Goal: Task Accomplishment & Management: Use online tool/utility

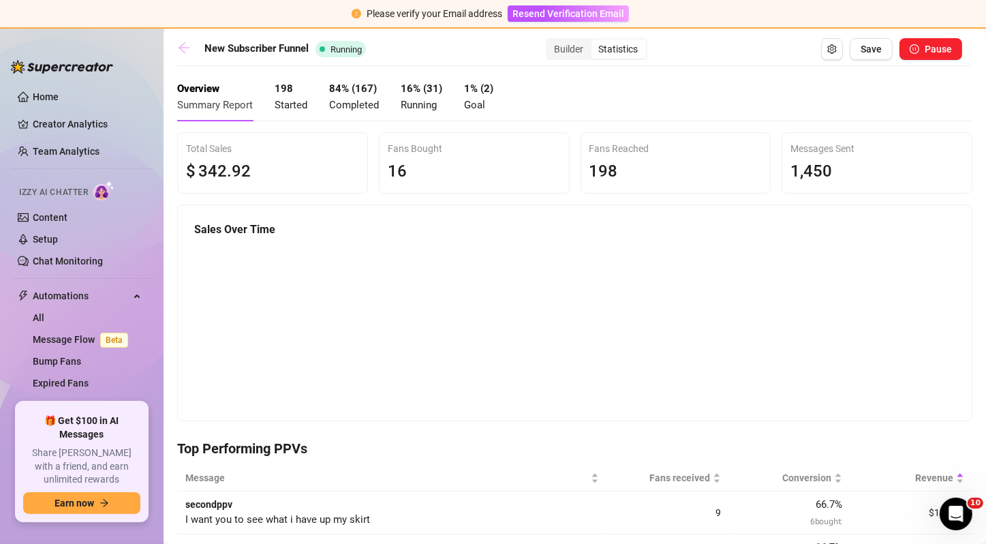
click at [190, 47] on icon "arrow-left" at bounding box center [184, 48] width 14 height 14
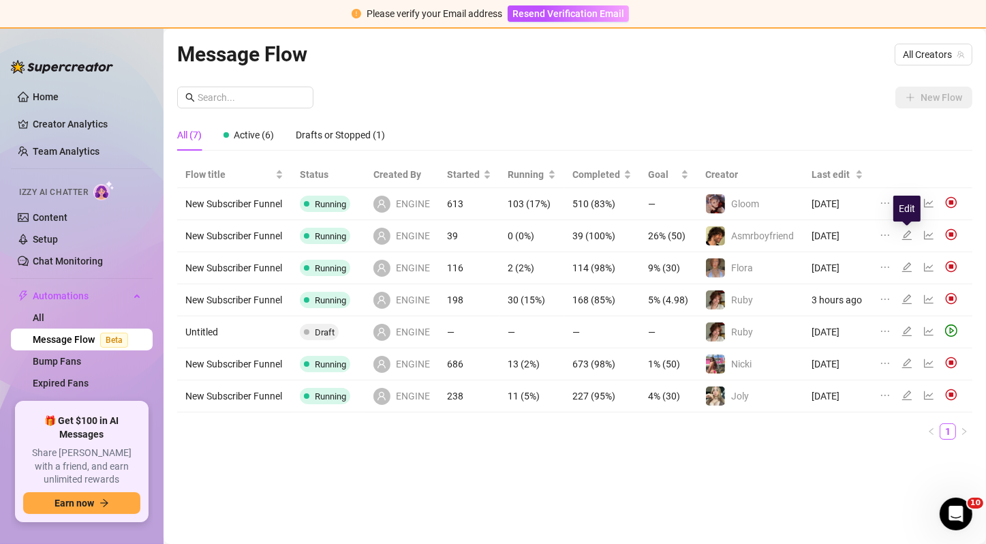
click at [905, 234] on icon "edit" at bounding box center [907, 235] width 10 height 10
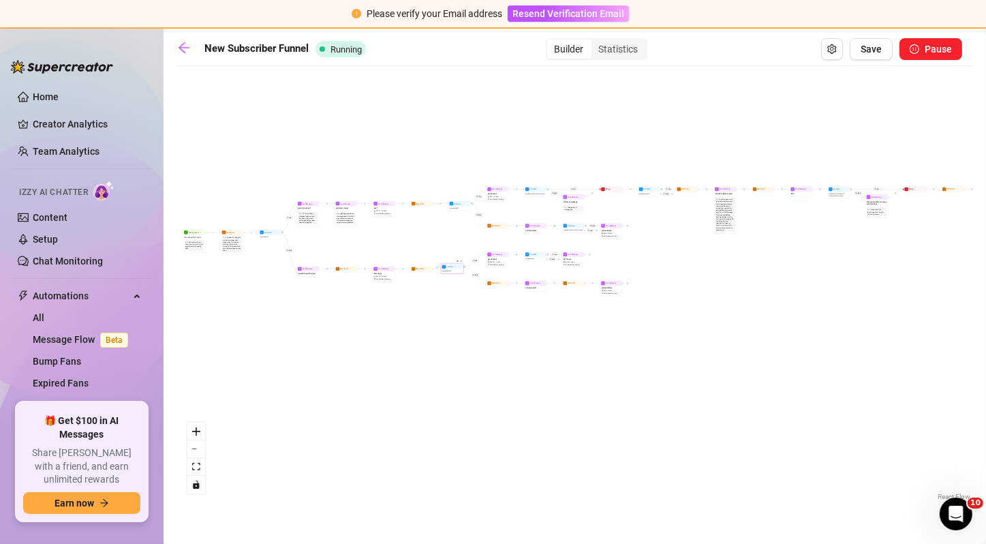
click at [460, 272] on div "Spent above $ 22" at bounding box center [453, 271] width 22 height 4
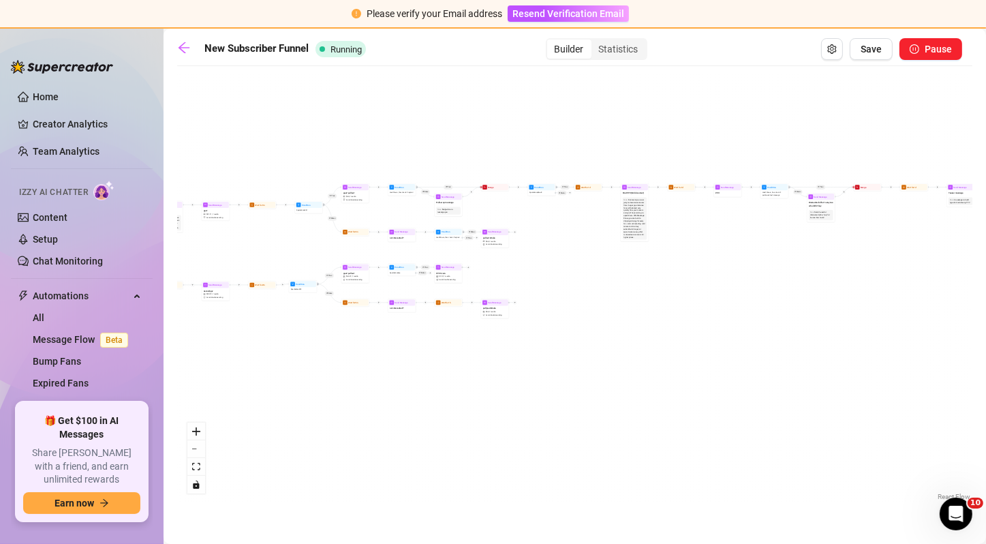
drag, startPoint x: 463, startPoint y: 232, endPoint x: 303, endPoint y: 243, distance: 161.1
click at [303, 243] on div "If False If True If False If True If True If True If True If False If True If F…" at bounding box center [574, 288] width 795 height 431
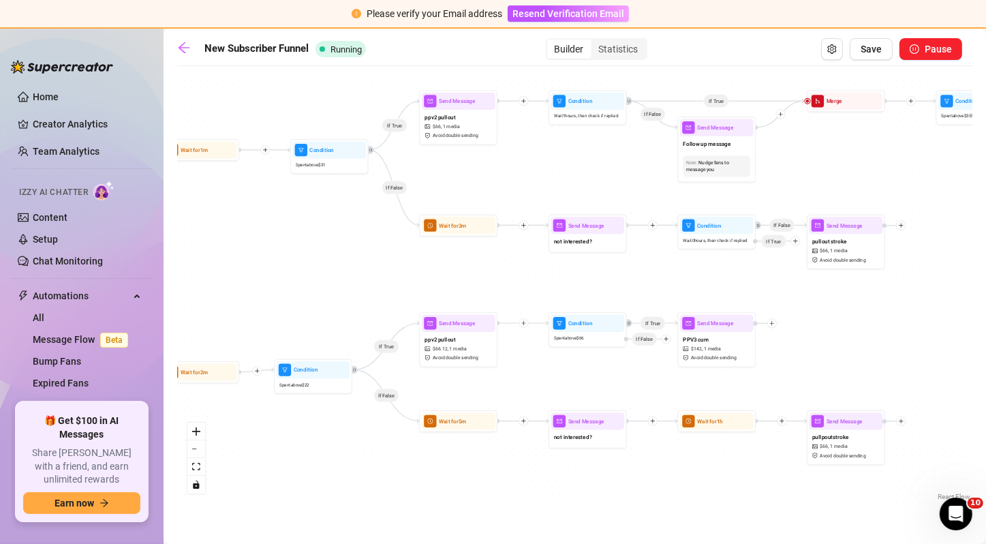
drag, startPoint x: 390, startPoint y: 219, endPoint x: 824, endPoint y: 171, distance: 436.7
click at [824, 171] on div "If False If True If False If True If True If True If True If False If True If F…" at bounding box center [574, 288] width 795 height 431
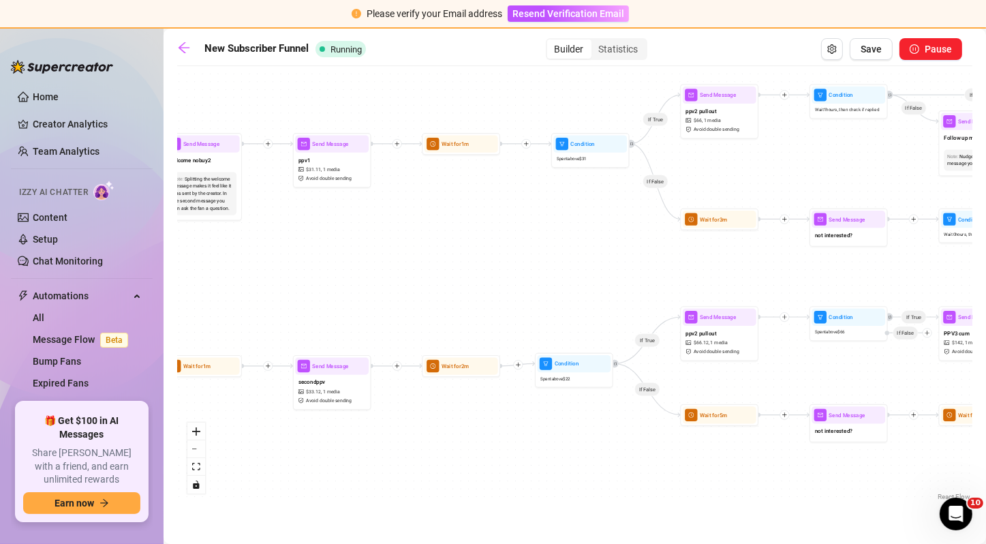
drag, startPoint x: 497, startPoint y: 180, endPoint x: 758, endPoint y: 168, distance: 260.6
click at [758, 168] on div "If False If True If False If True If True If True If True If False If True If F…" at bounding box center [574, 288] width 795 height 431
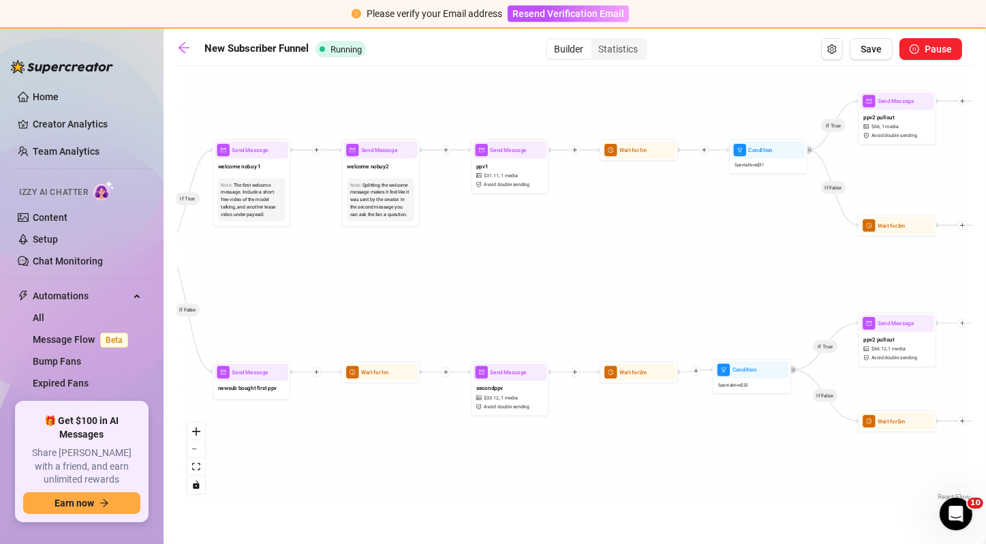
drag, startPoint x: 507, startPoint y: 256, endPoint x: 660, endPoint y: 237, distance: 154.5
click at [660, 237] on div "If False If True If False If True If True If True If True If False If True If F…" at bounding box center [574, 288] width 795 height 431
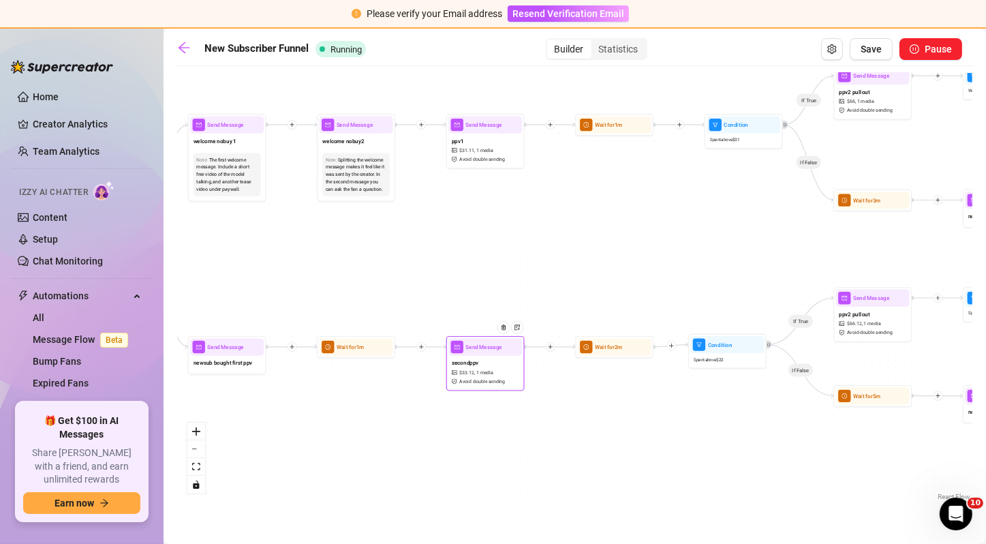
click at [506, 358] on div "secondppv $ 33.12 , 1 media Avoid double sending" at bounding box center [485, 372] width 74 height 33
type textarea "does this do anything for you?"
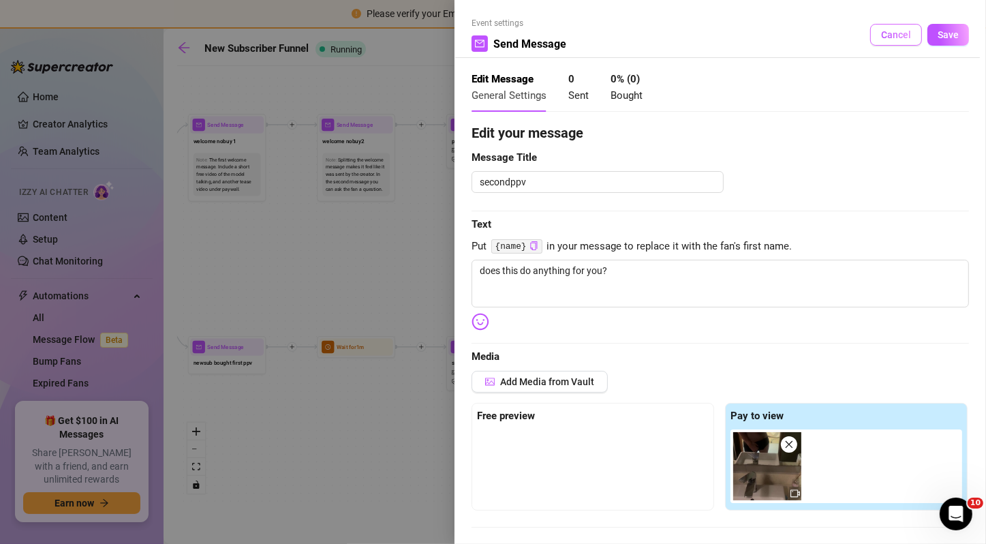
click at [876, 42] on button "Cancel" at bounding box center [896, 35] width 52 height 22
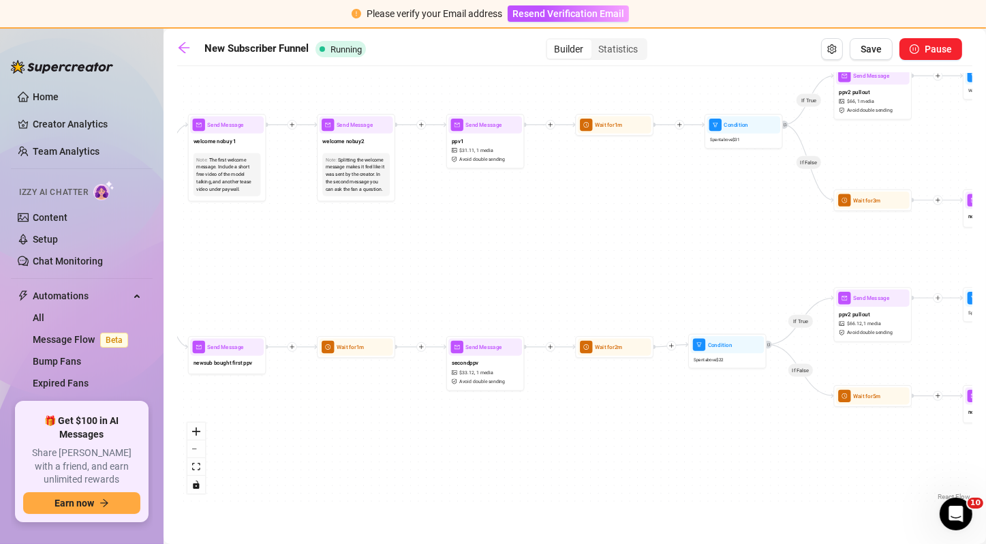
click at [367, 201] on div "If False If True If False If True If True If True If True If False If True If F…" at bounding box center [574, 288] width 795 height 431
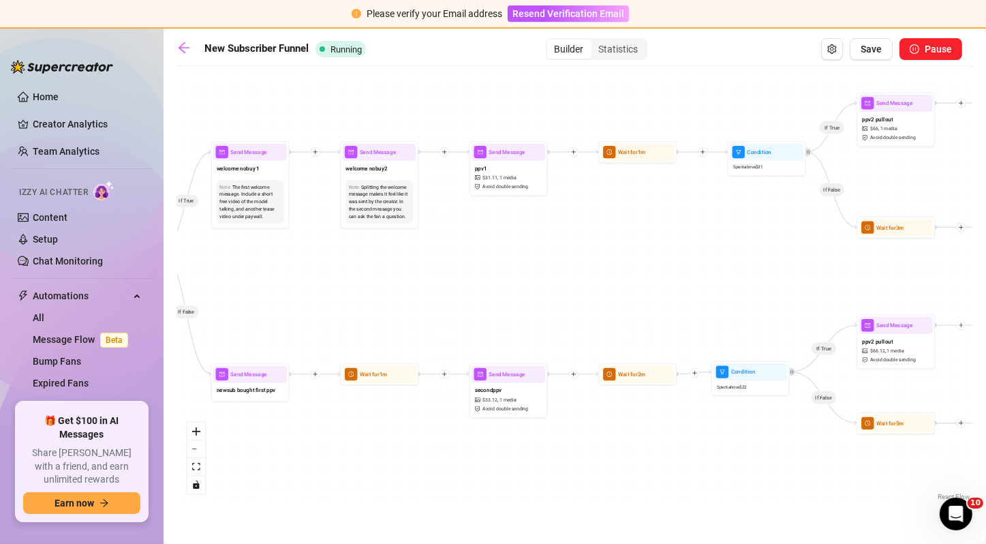
drag, startPoint x: 347, startPoint y: 229, endPoint x: 342, endPoint y: 258, distance: 29.0
click at [342, 258] on div "If False If True If False If True If True If True If True If False If True If F…" at bounding box center [574, 288] width 795 height 431
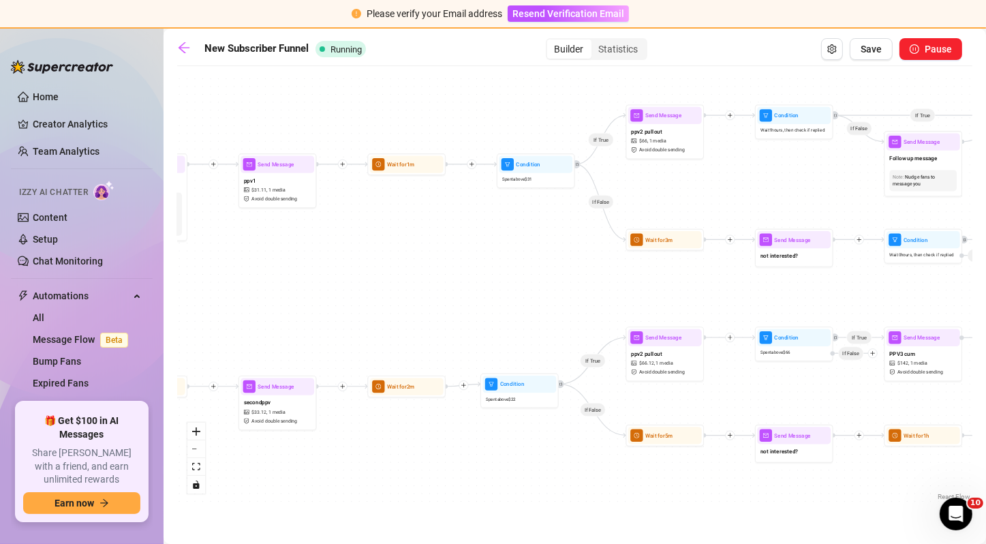
drag, startPoint x: 726, startPoint y: 252, endPoint x: 512, endPoint y: 264, distance: 215.0
click at [512, 264] on div "If False If True If False If True If True If True If True If False If True If F…" at bounding box center [574, 288] width 795 height 431
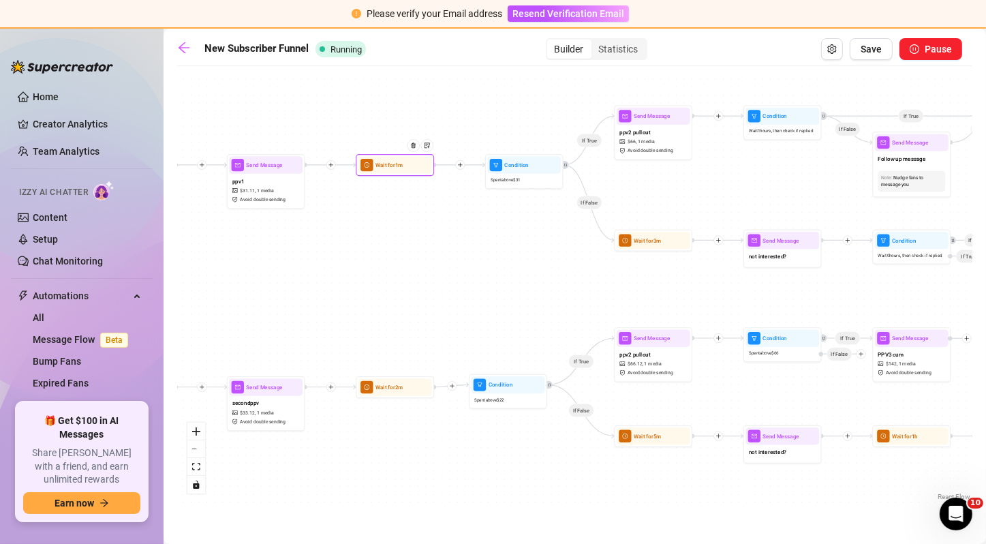
click at [402, 172] on div "Wait for 1m" at bounding box center [395, 165] width 74 height 17
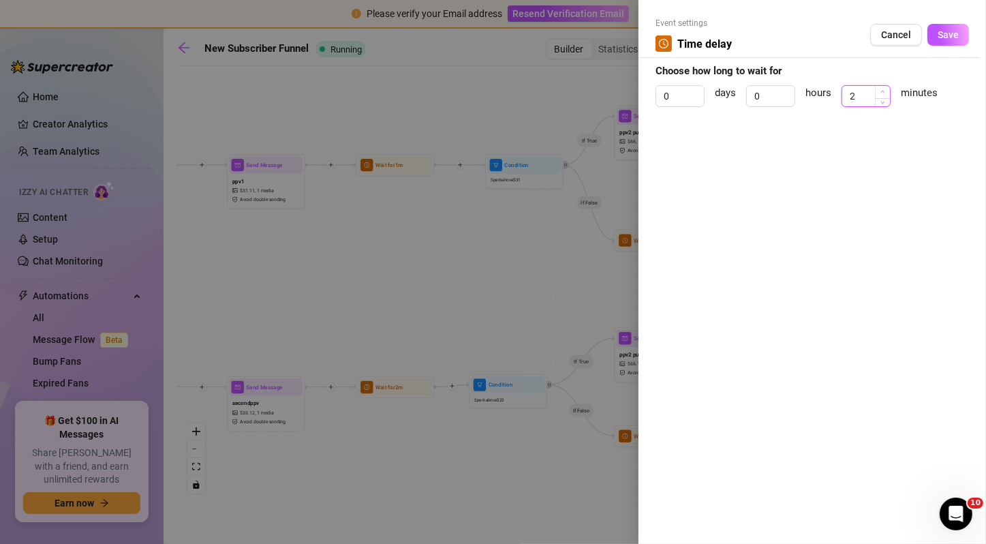
click at [880, 89] on span "Increase Value" at bounding box center [882, 92] width 15 height 12
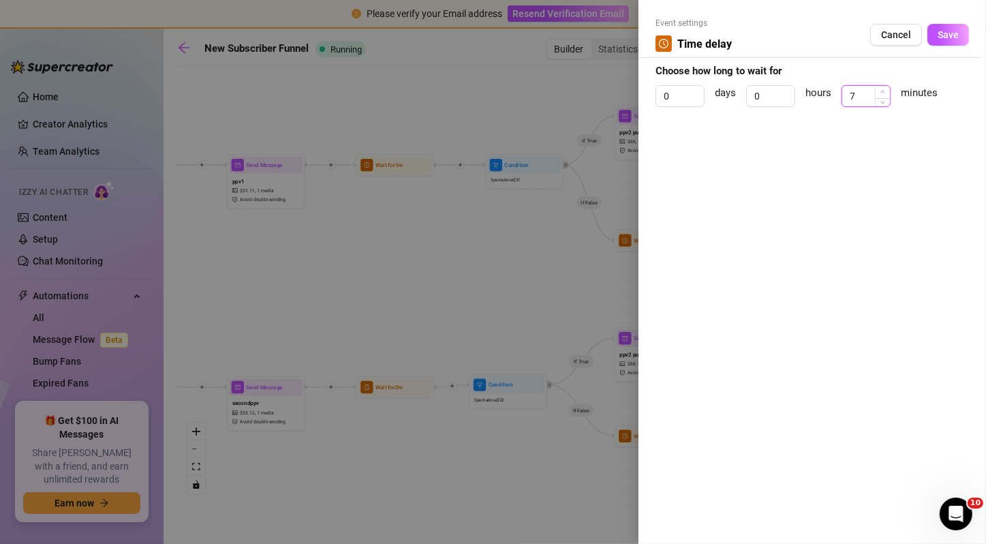
click at [880, 89] on span "Increase Value" at bounding box center [882, 92] width 15 height 12
click at [881, 99] on icon "down" at bounding box center [882, 100] width 5 height 5
type input "5"
click at [881, 99] on icon "down" at bounding box center [882, 100] width 5 height 5
click at [940, 41] on button "Save" at bounding box center [948, 35] width 42 height 22
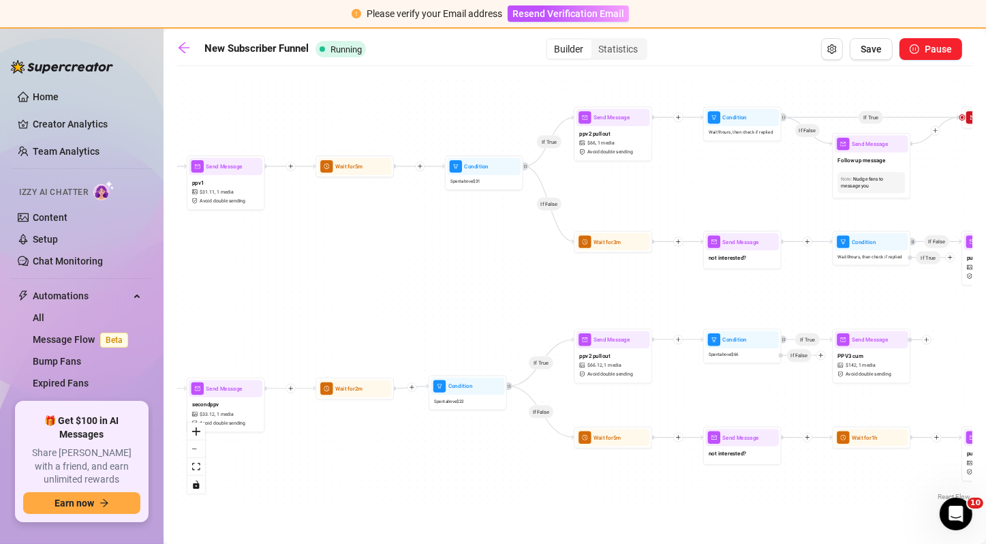
drag, startPoint x: 670, startPoint y: 185, endPoint x: 626, endPoint y: 187, distance: 44.3
click at [626, 187] on div "If False If True If False If True If True If True If True If False If True If F…" at bounding box center [574, 288] width 795 height 431
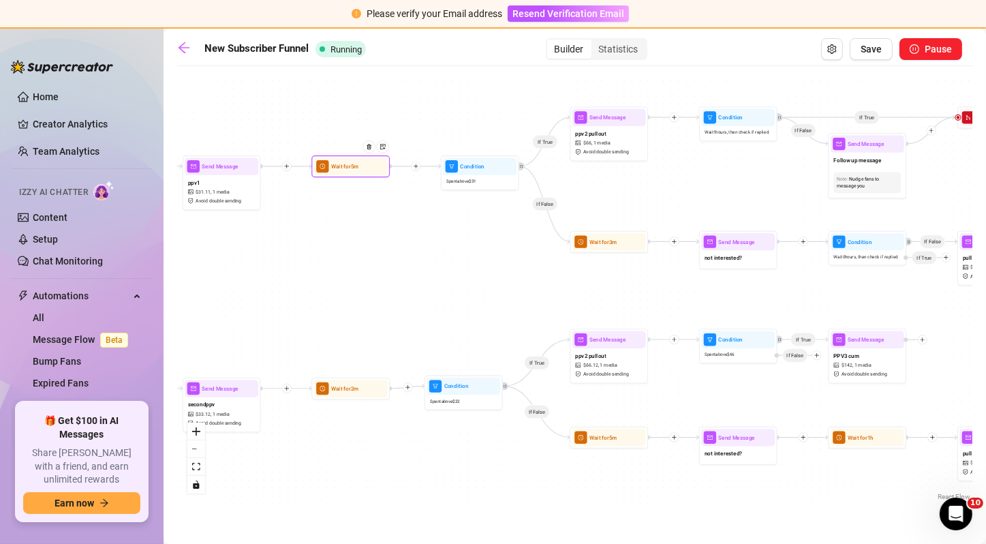
click at [340, 176] on div "Wait for 5m" at bounding box center [350, 166] width 78 height 22
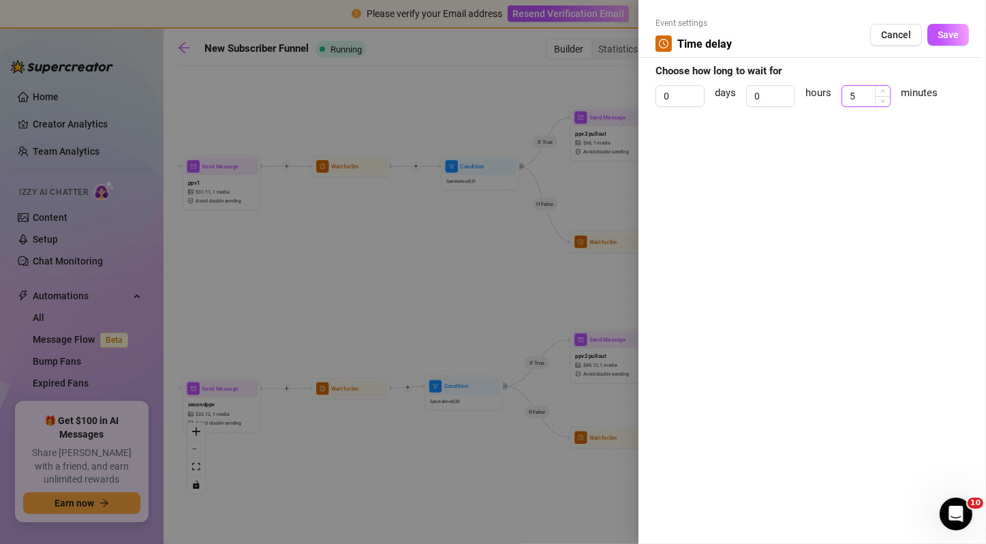
click at [852, 95] on input "5" at bounding box center [866, 96] width 48 height 20
type input "10"
click at [956, 33] on span "Save" at bounding box center [948, 34] width 21 height 11
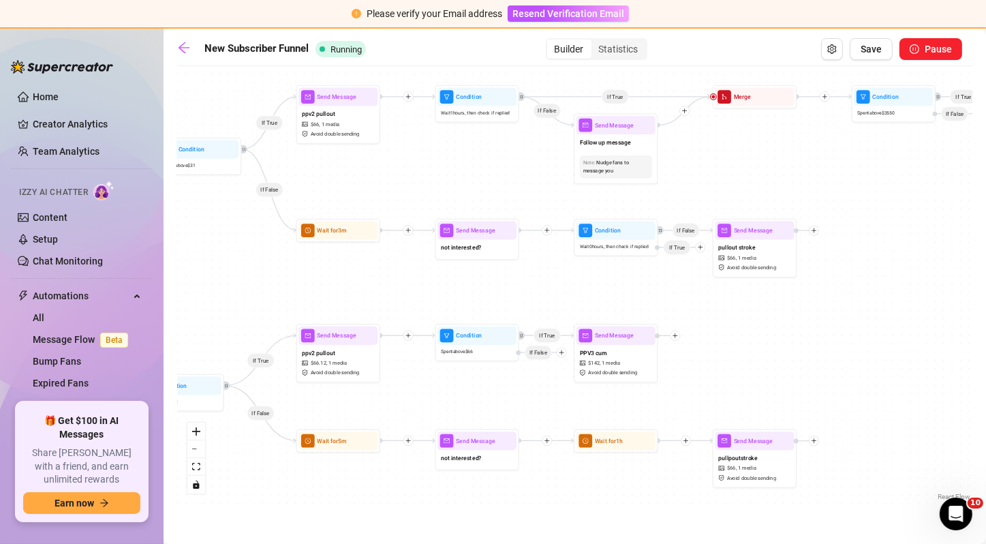
drag, startPoint x: 668, startPoint y: 176, endPoint x: 397, endPoint y: 162, distance: 271.6
click at [397, 162] on div "If False If True If False If True If True If True If True If False If True If F…" at bounding box center [574, 288] width 795 height 431
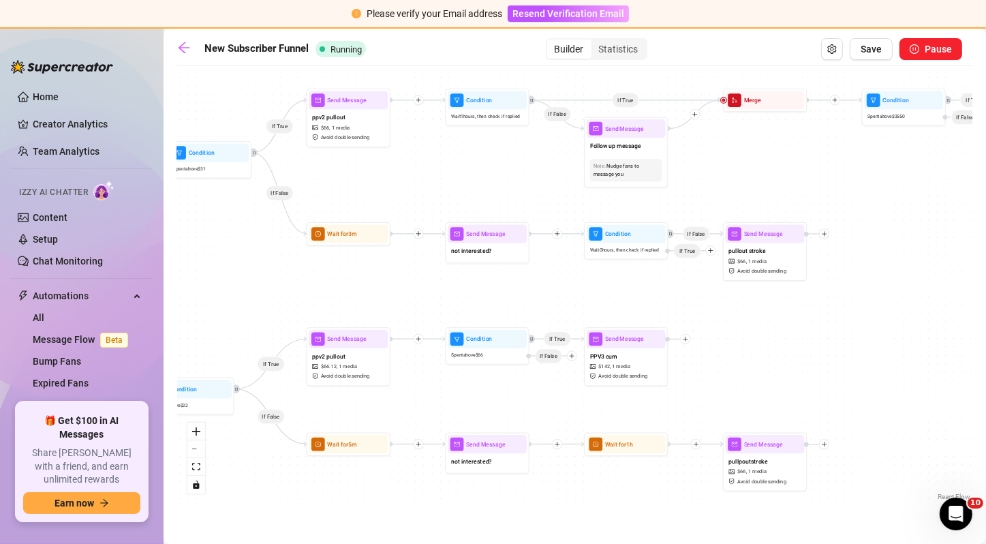
click at [579, 278] on div "If False If True If False If True If True If True If True If False If True If F…" at bounding box center [574, 288] width 795 height 431
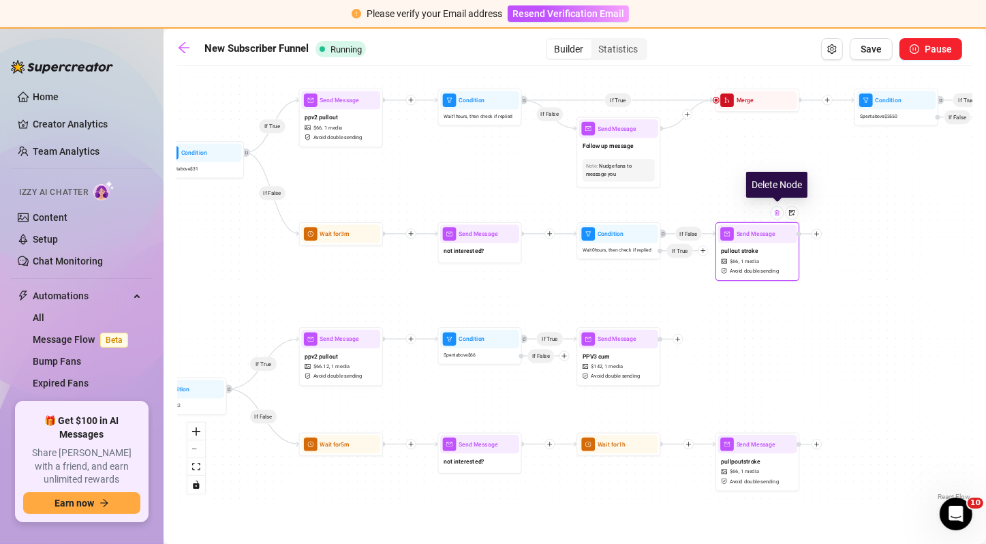
click at [781, 215] on div at bounding box center [778, 213] width 14 height 14
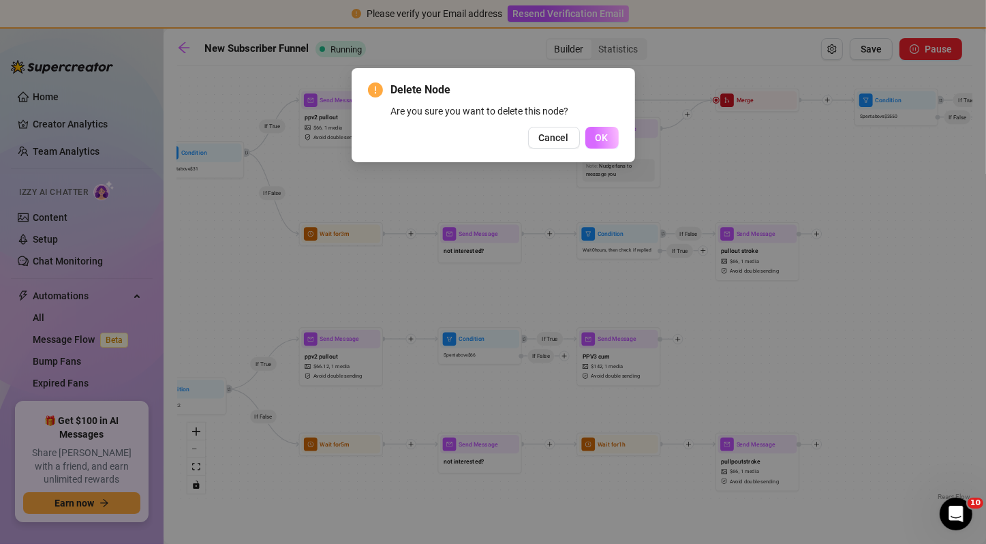
click at [617, 145] on button "OK" at bounding box center [601, 138] width 33 height 22
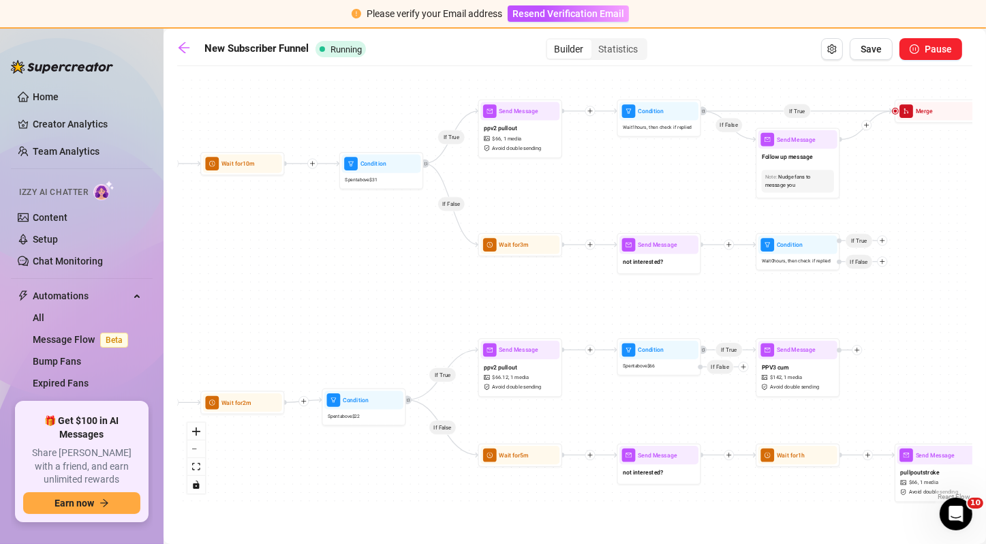
drag, startPoint x: 726, startPoint y: 183, endPoint x: 899, endPoint y: 150, distance: 176.8
click at [899, 150] on div "If False If True If False If True If True If True If True If True If False If T…" at bounding box center [574, 288] width 795 height 431
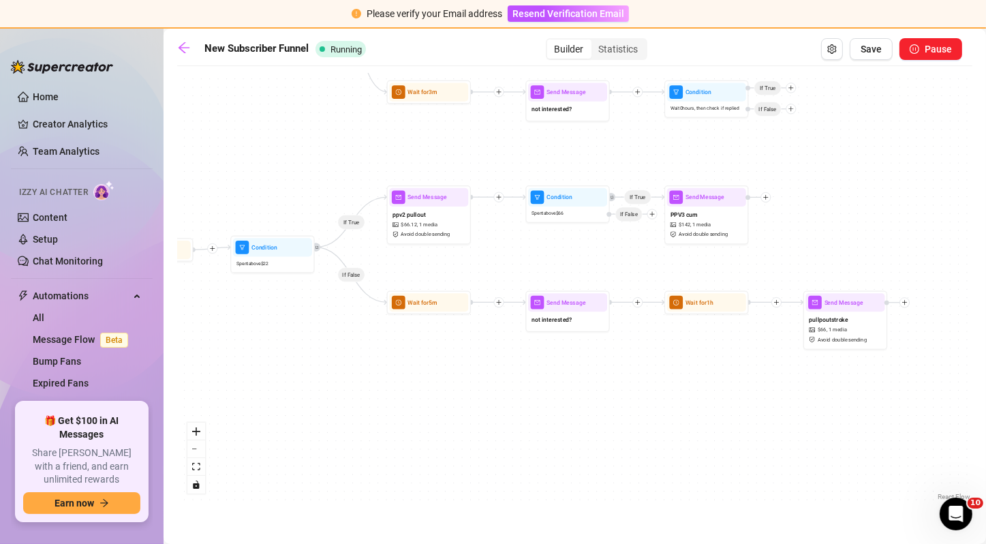
drag, startPoint x: 403, startPoint y: 290, endPoint x: 313, endPoint y: 179, distance: 142.4
click at [313, 179] on div "If False If True If False If True If True If True If True If True If False If T…" at bounding box center [574, 288] width 795 height 431
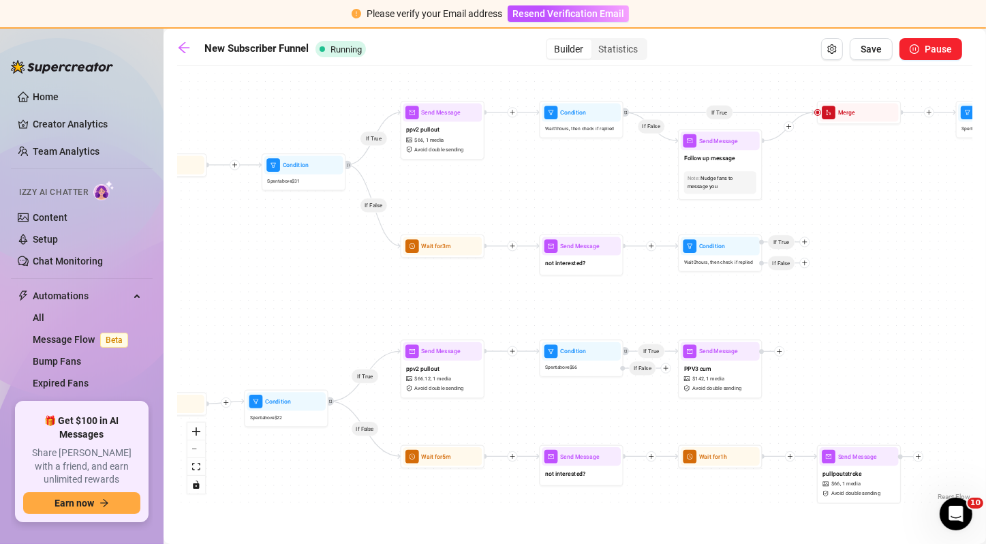
drag, startPoint x: 840, startPoint y: 239, endPoint x: 861, endPoint y: 405, distance: 167.6
click at [861, 405] on div "If False If True If False If True If True If True If True If True If False If T…" at bounding box center [574, 288] width 795 height 431
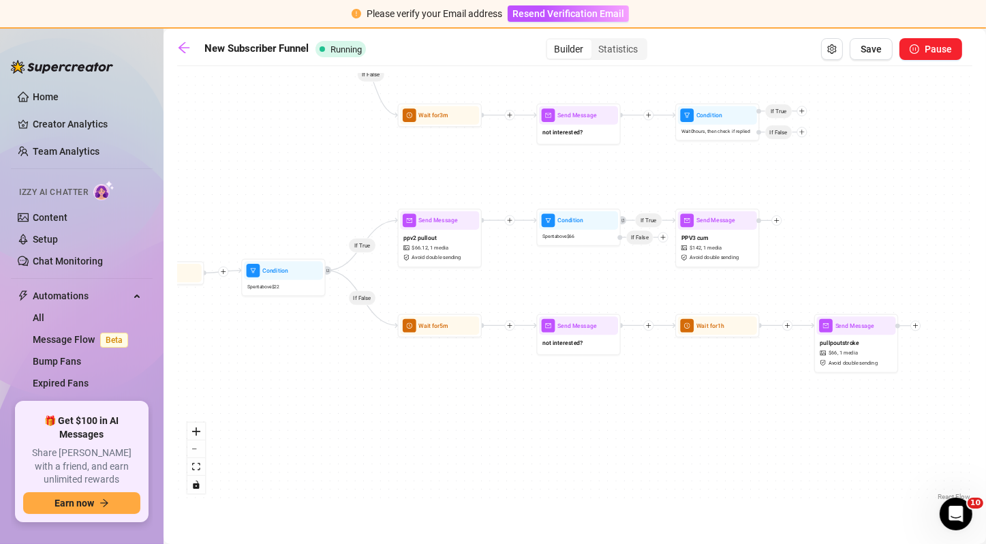
drag, startPoint x: 816, startPoint y: 234, endPoint x: 810, endPoint y: 92, distance: 141.9
click at [810, 92] on div "If False If True If False If True If True If True If True If True If False If T…" at bounding box center [574, 288] width 795 height 431
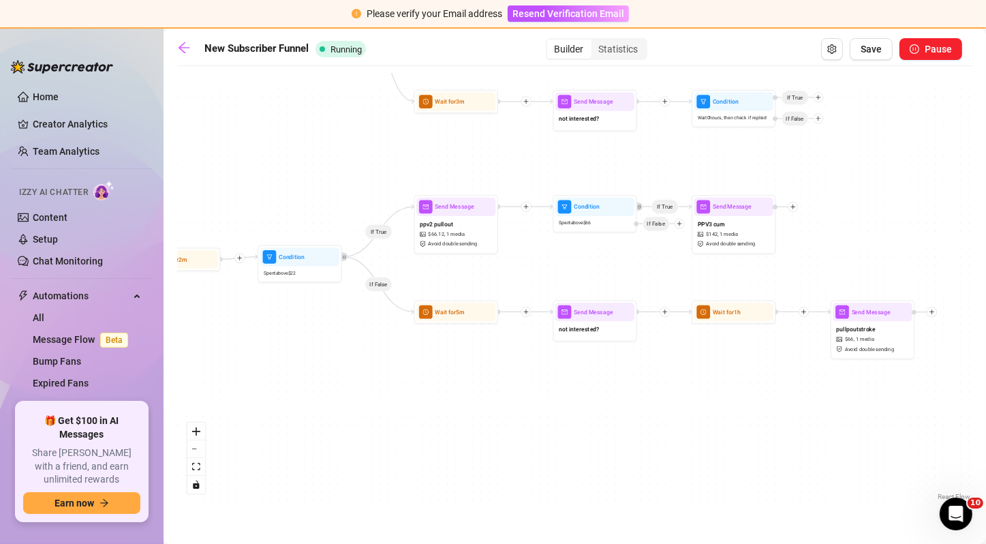
drag, startPoint x: 386, startPoint y: 301, endPoint x: 318, endPoint y: 286, distance: 69.6
click at [318, 286] on div "If False If True If False If True If True If True If True If True If False If T…" at bounding box center [574, 288] width 795 height 431
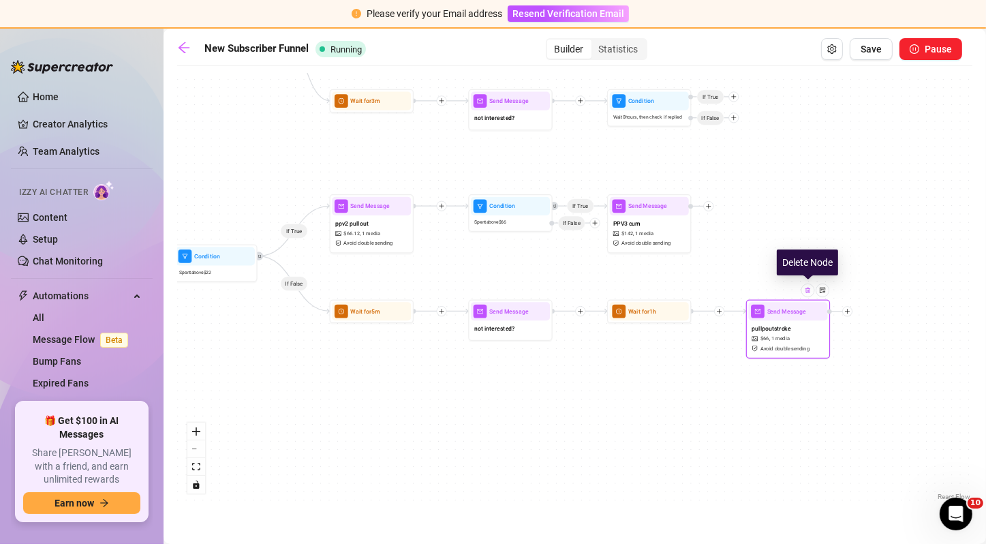
click at [807, 292] on img at bounding box center [808, 290] width 7 height 7
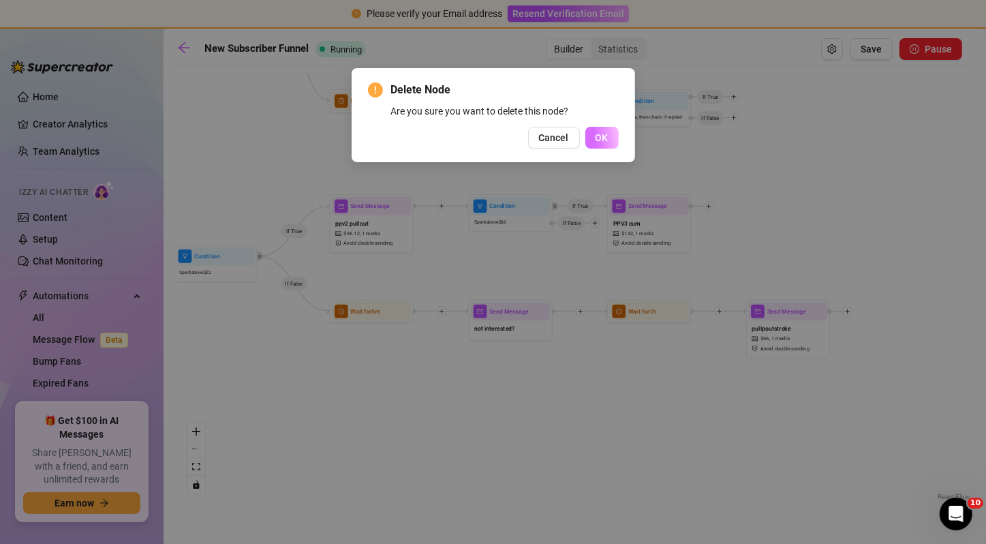
click at [596, 139] on span "OK" at bounding box center [602, 137] width 13 height 11
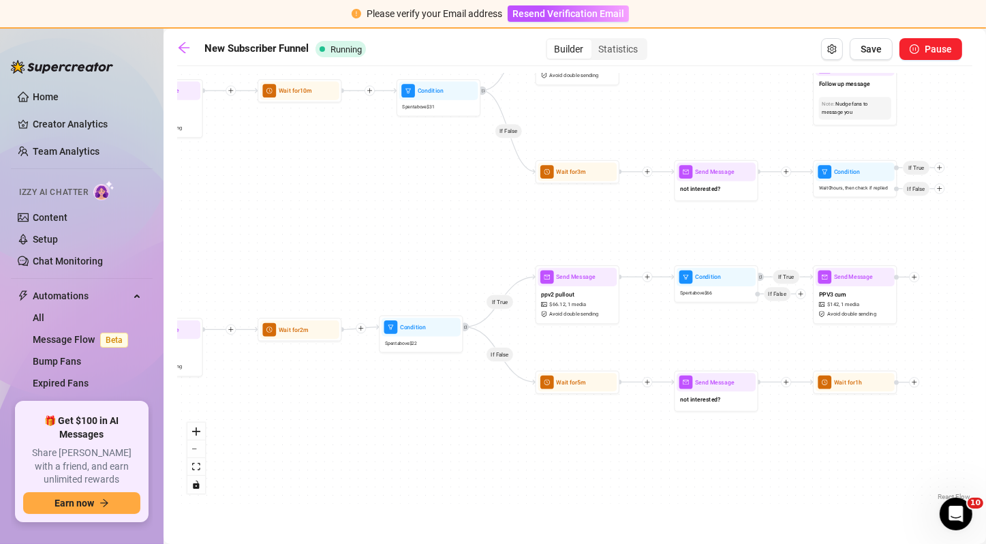
drag, startPoint x: 425, startPoint y: 257, endPoint x: 708, endPoint y: 358, distance: 300.2
click at [708, 358] on div "If False If True If False If True If True If True If True If True If False If T…" at bounding box center [574, 288] width 795 height 431
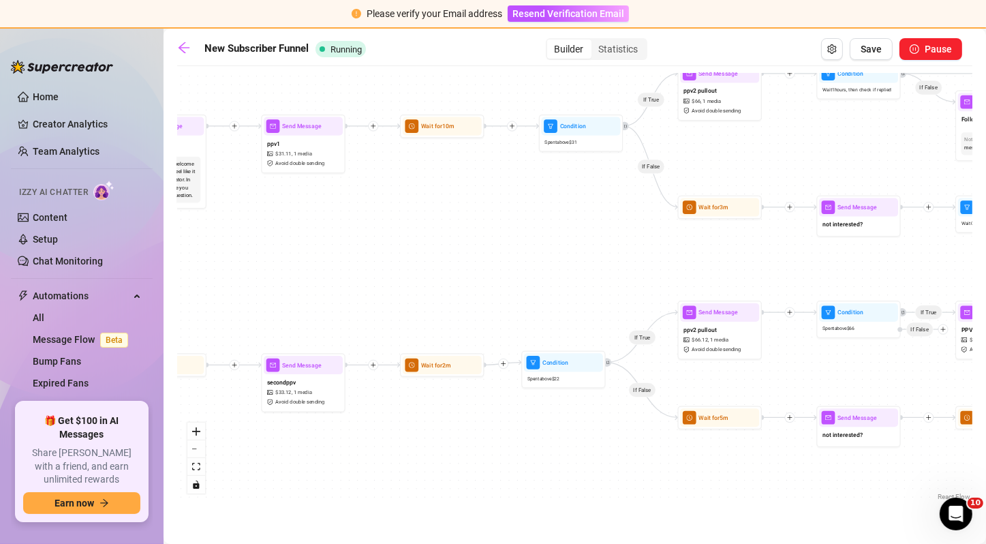
drag, startPoint x: 496, startPoint y: 265, endPoint x: 751, endPoint y: 343, distance: 266.4
click at [751, 343] on div "If False If True If False If True If True If True If True If True If False If T…" at bounding box center [574, 288] width 795 height 431
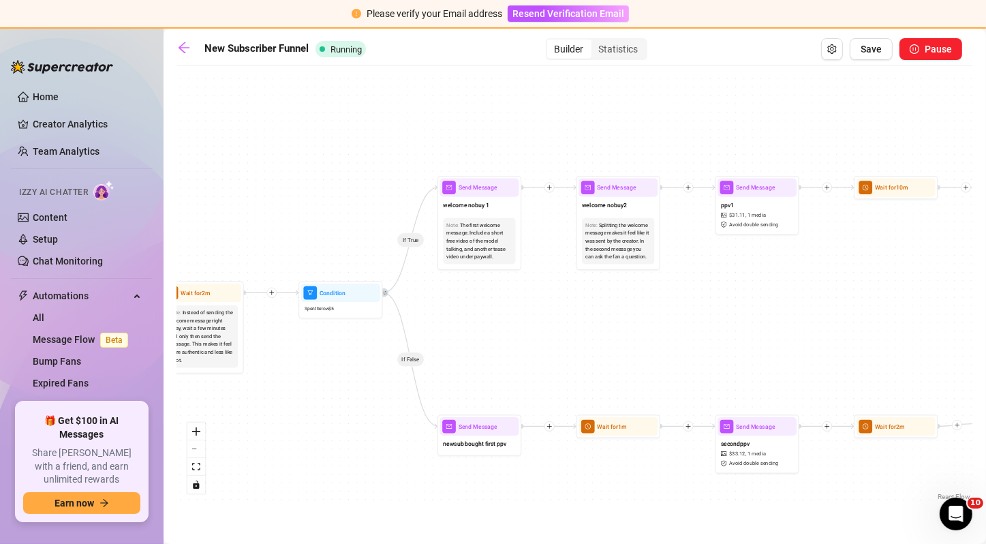
drag, startPoint x: 386, startPoint y: 316, endPoint x: 517, endPoint y: 275, distance: 136.4
click at [517, 275] on div "If False If True If False If True If True If True If True If True If False If T…" at bounding box center [574, 288] width 795 height 431
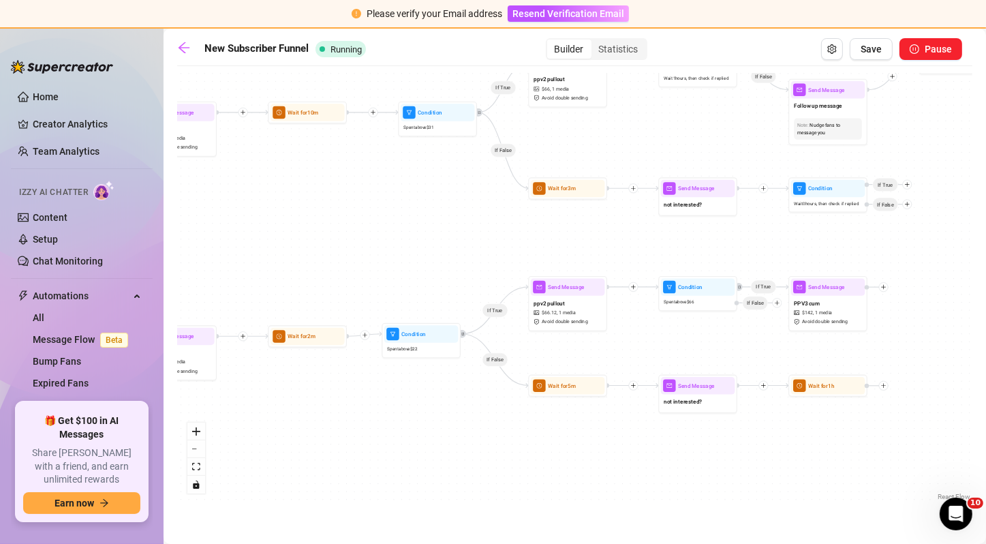
drag, startPoint x: 686, startPoint y: 251, endPoint x: 237, endPoint y: 199, distance: 452.1
click at [237, 199] on div "If False If True If False If True If True If True If True If True If False If T…" at bounding box center [574, 288] width 795 height 431
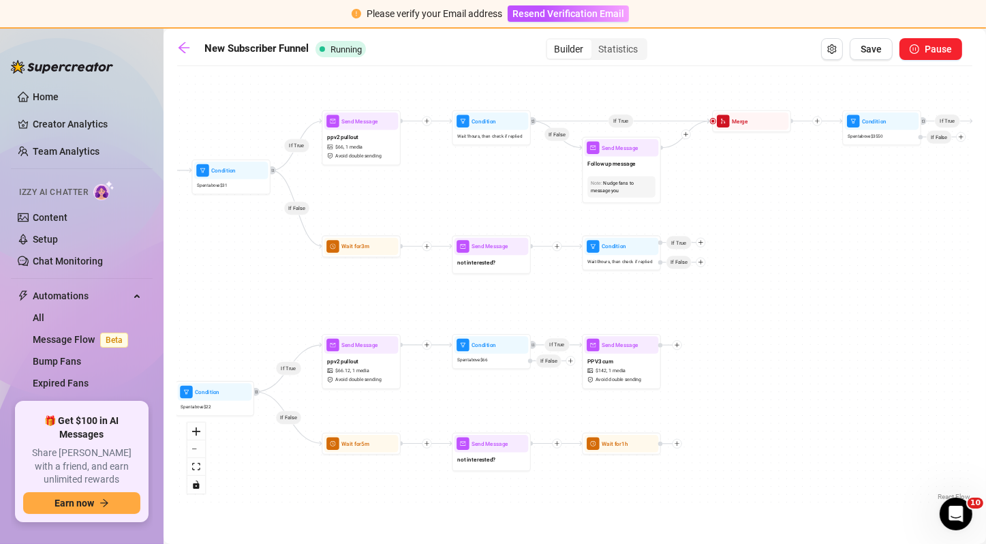
drag, startPoint x: 593, startPoint y: 224, endPoint x: 391, endPoint y: 281, distance: 209.7
click at [391, 281] on div "If False If True If False If True If True If True If True If True If False If T…" at bounding box center [574, 288] width 795 height 431
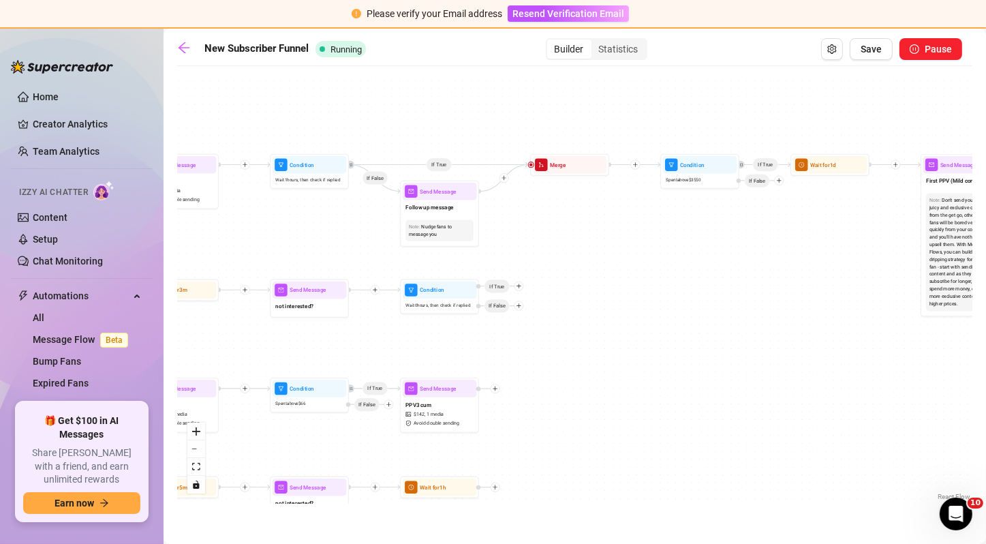
drag, startPoint x: 452, startPoint y: 286, endPoint x: 266, endPoint y: 330, distance: 191.2
click at [266, 330] on div "If False If True If False If True If True If True If True If True If False If T…" at bounding box center [574, 288] width 795 height 431
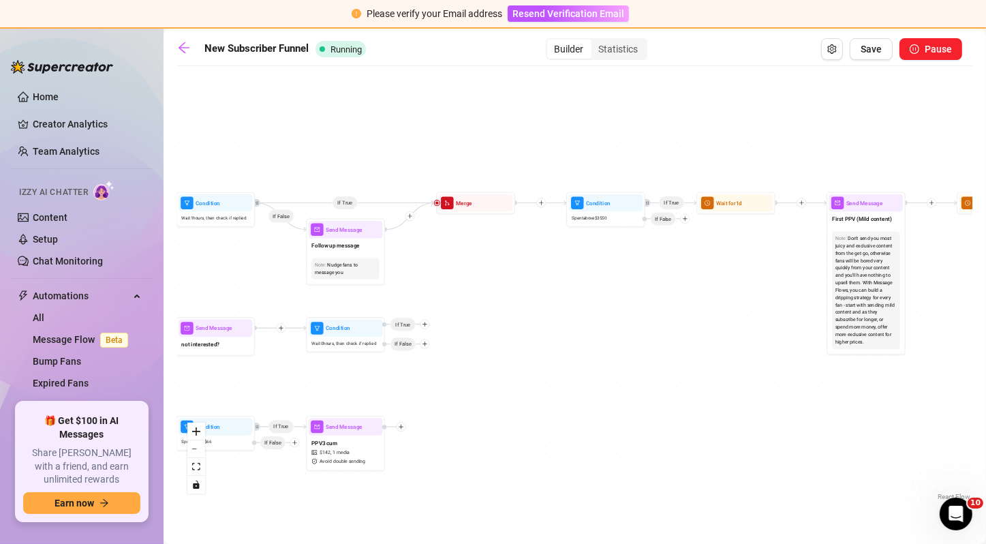
drag, startPoint x: 662, startPoint y: 224, endPoint x: 568, endPoint y: 271, distance: 105.1
click at [568, 271] on div "If False If True If False If True If True If True If True If True If False If T…" at bounding box center [574, 288] width 795 height 431
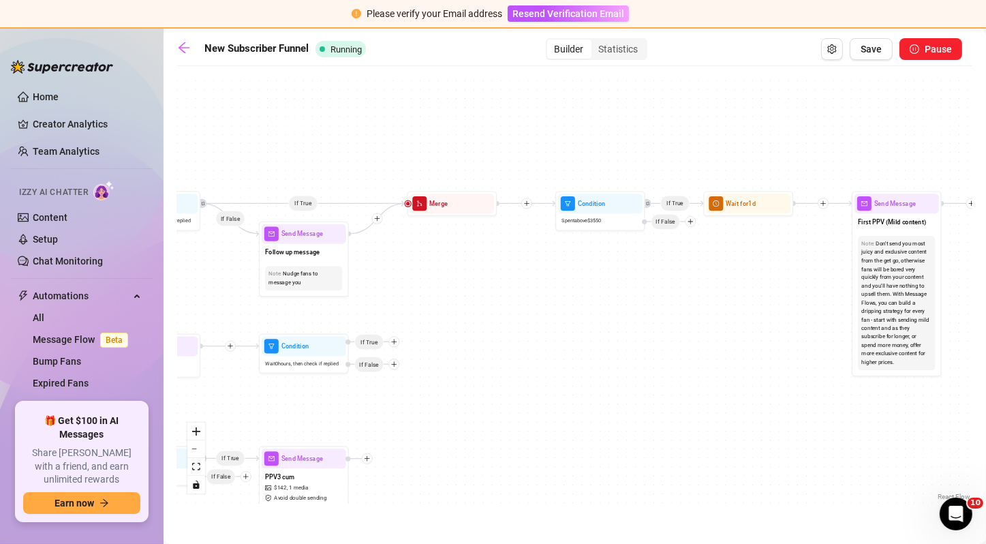
click at [528, 201] on icon "plus" at bounding box center [526, 203] width 6 height 6
click at [565, 234] on div "Message" at bounding box center [570, 234] width 65 height 15
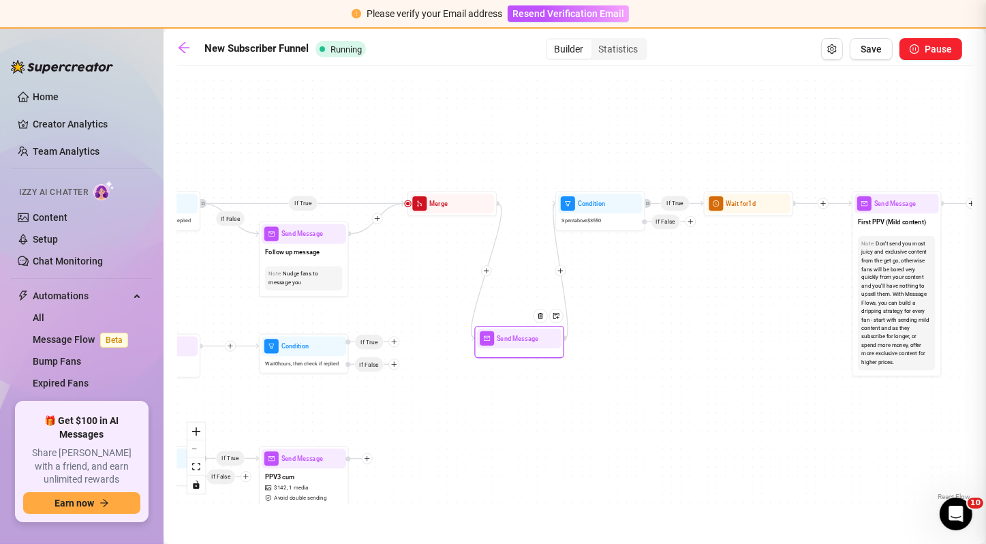
type textarea "Write your message here"
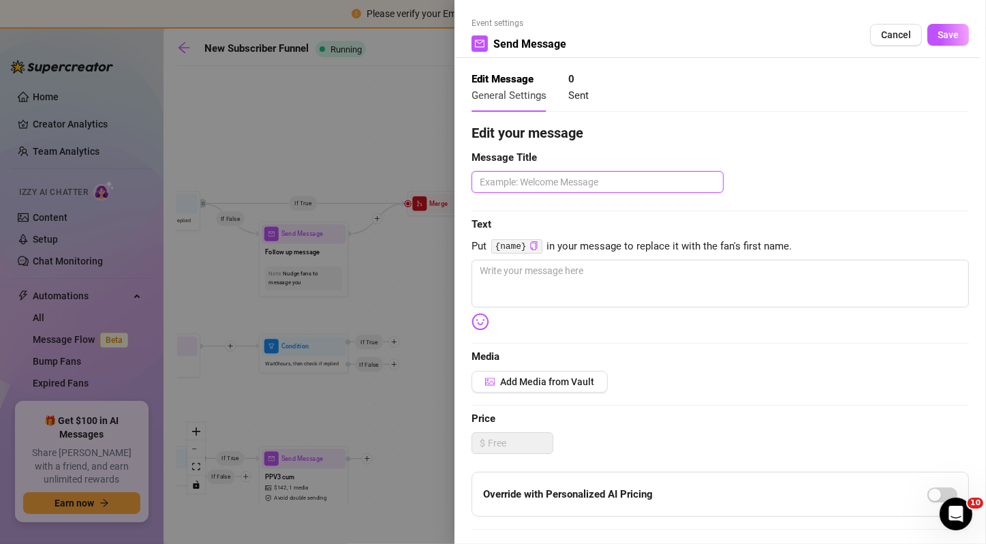
click at [550, 176] on textarea at bounding box center [598, 182] width 252 height 22
type textarea "a"
type textarea "au"
type textarea "aud"
type textarea "audi"
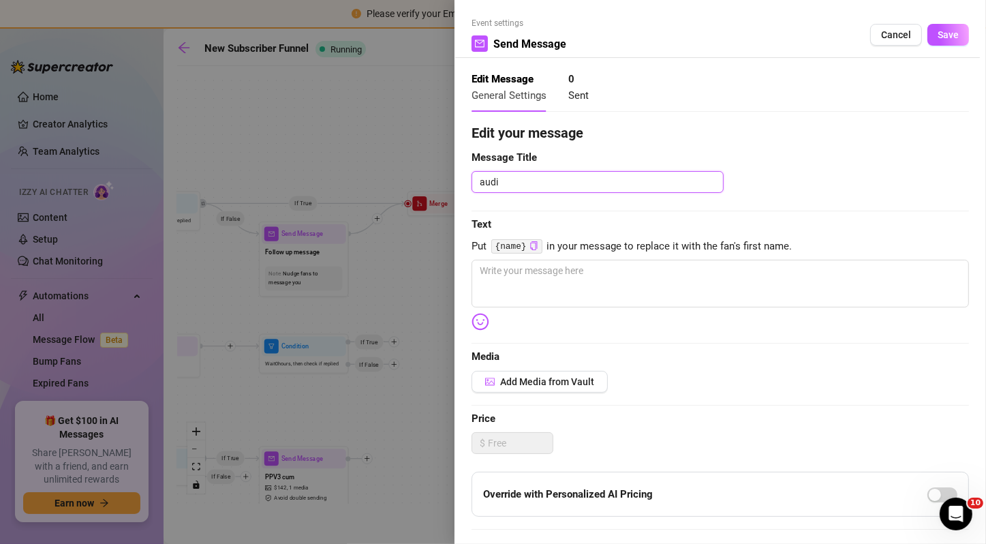
type textarea "audio"
type textarea "audio 1"
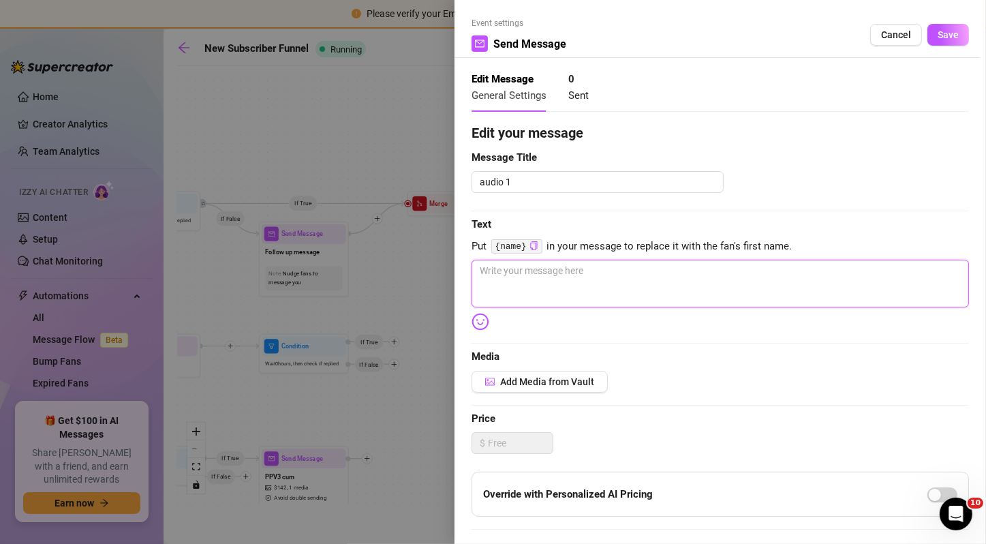
click at [548, 292] on textarea at bounding box center [720, 284] width 497 height 48
type textarea "w"
type textarea "wh"
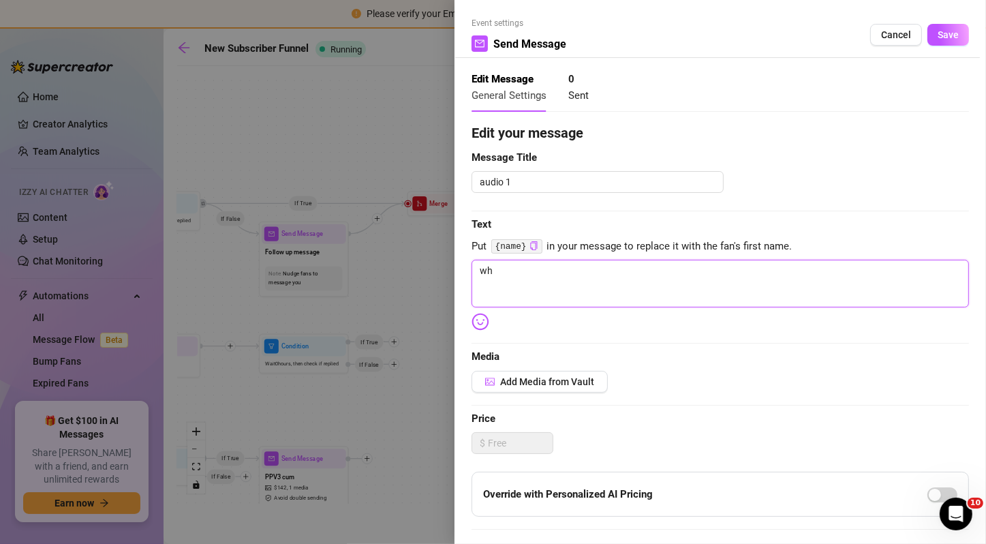
type textarea "why"
type textarea "why d"
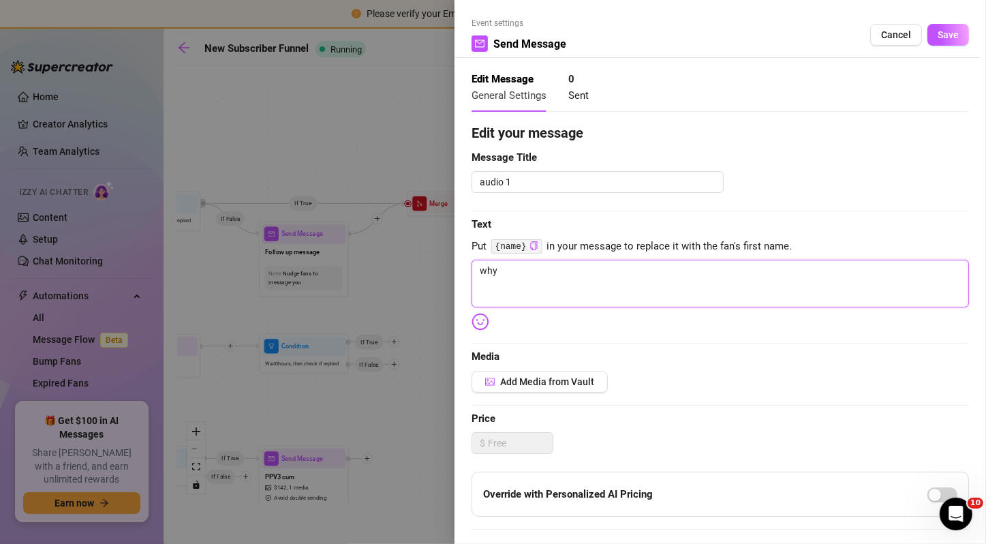
type textarea "why d"
type textarea "why do"
type textarea "why don"
type textarea "why dont"
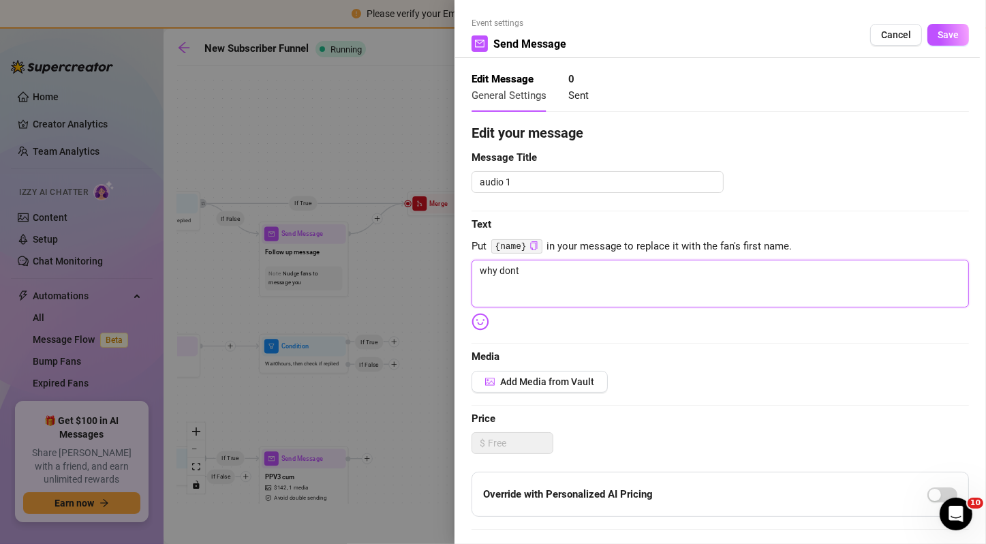
type textarea "why dont"
type textarea "why dont y"
type textarea "why dont yo"
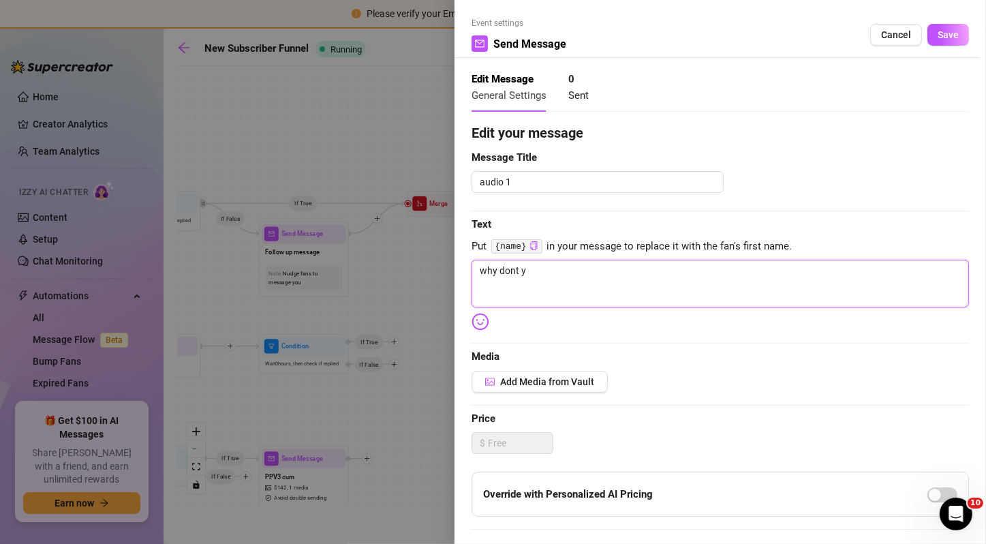
type textarea "why dont yo"
type textarea "why dont you"
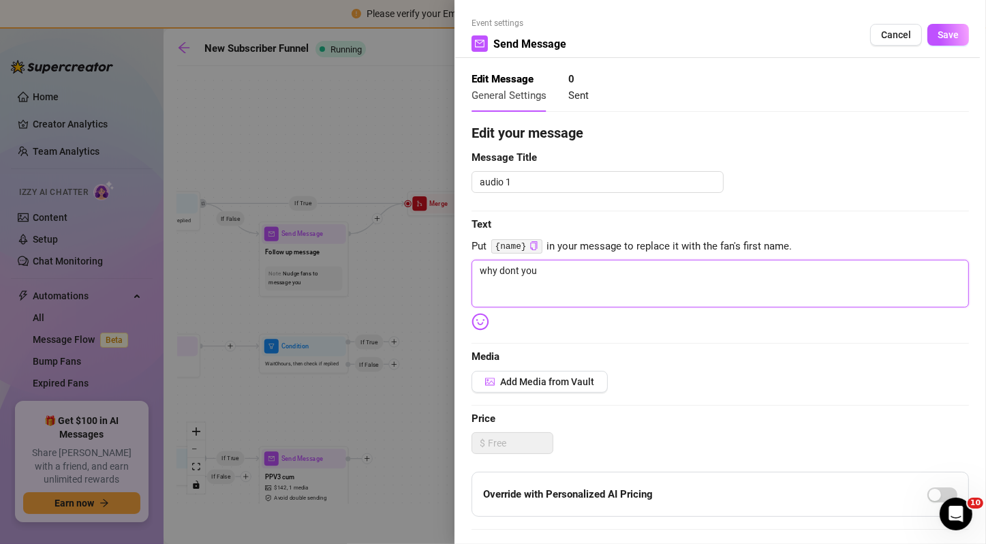
type textarea "why dont you c"
type textarea "why dont you cu"
type textarea "why dont you cum"
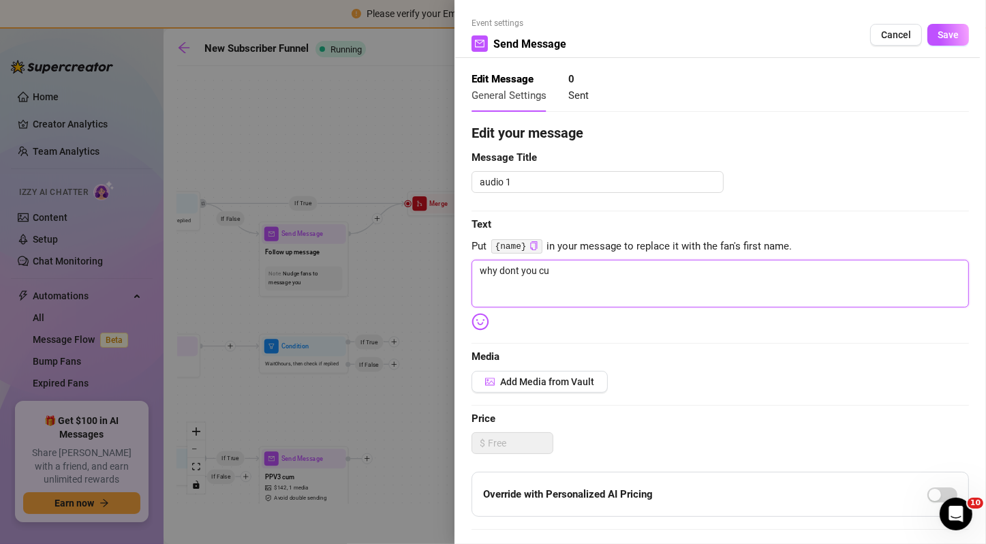
type textarea "why dont you cum"
type textarea "why dont you cum w"
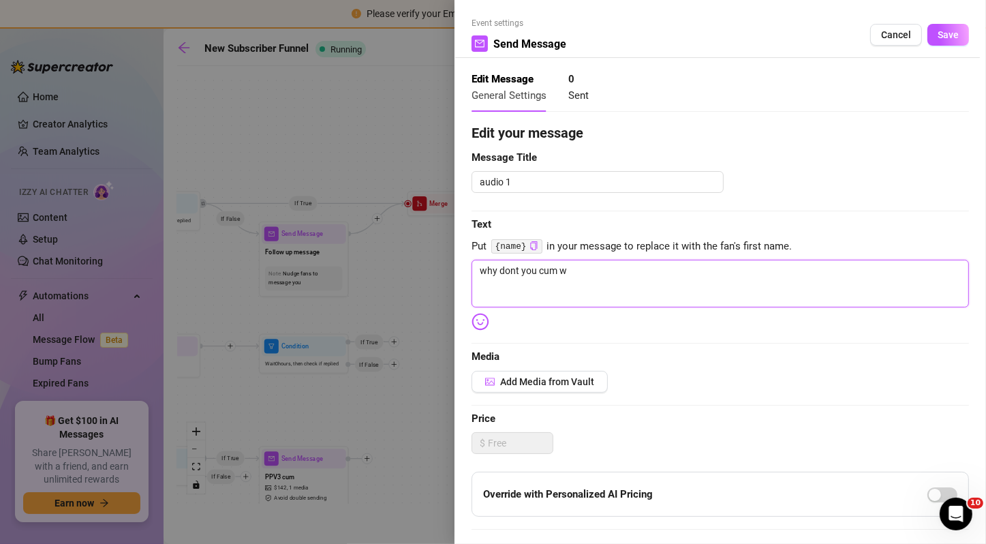
type textarea "why dont you cum wi"
type textarea "why dont you cum wit"
type textarea "why dont you cum with"
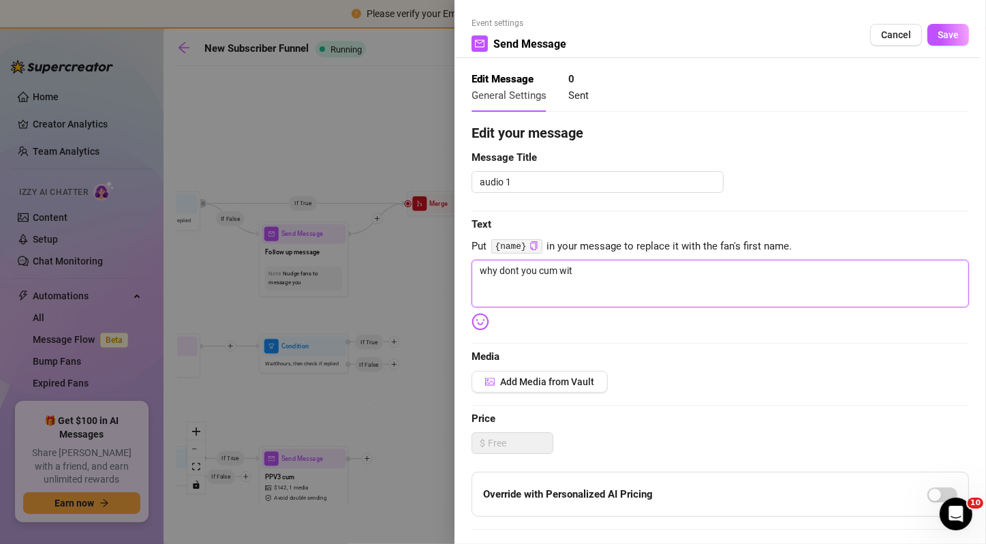
type textarea "why dont you cum with"
type textarea "why dont you cum with m"
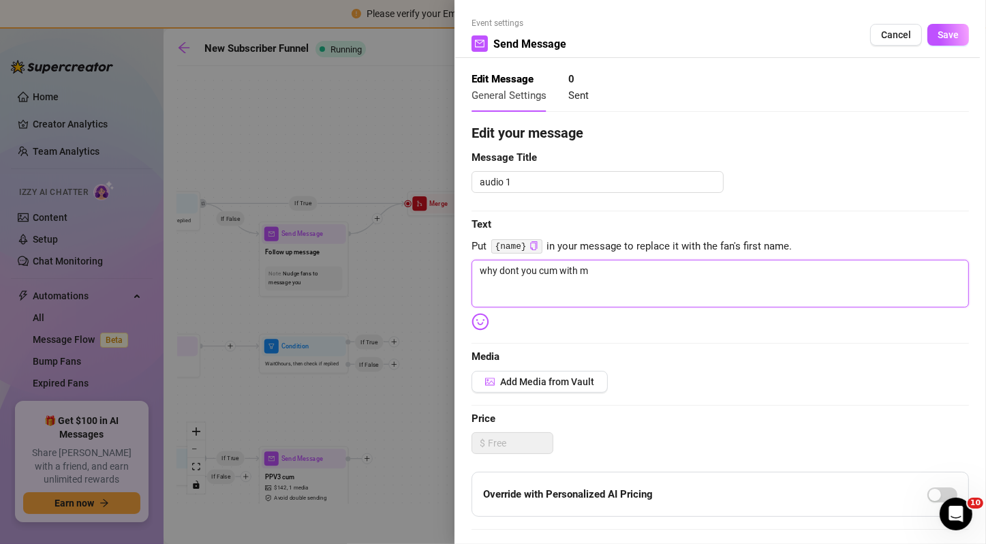
type textarea "why dont you cum with me"
type textarea "why dont you cum with me i"
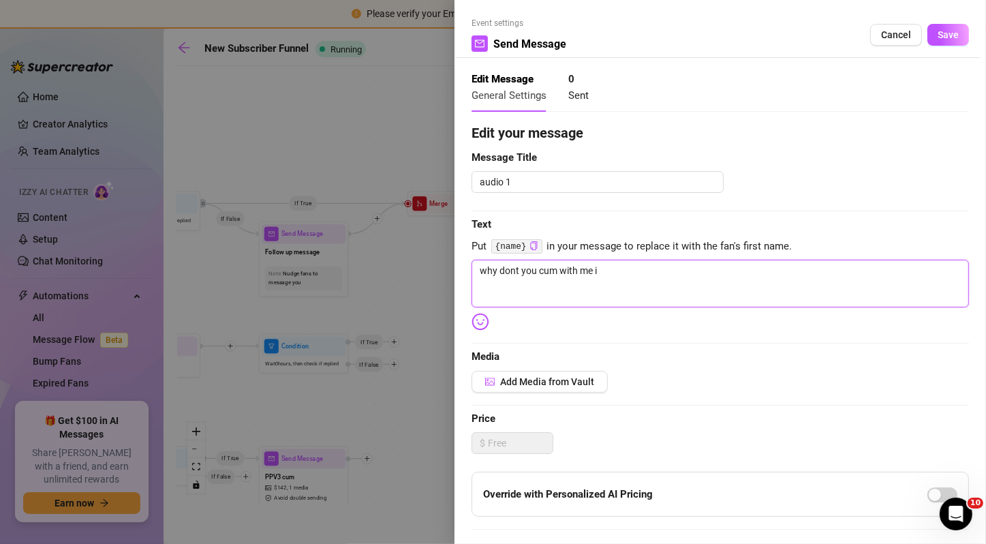
type textarea "why dont you cum with me in"
type textarea "why dont you cum with me in t"
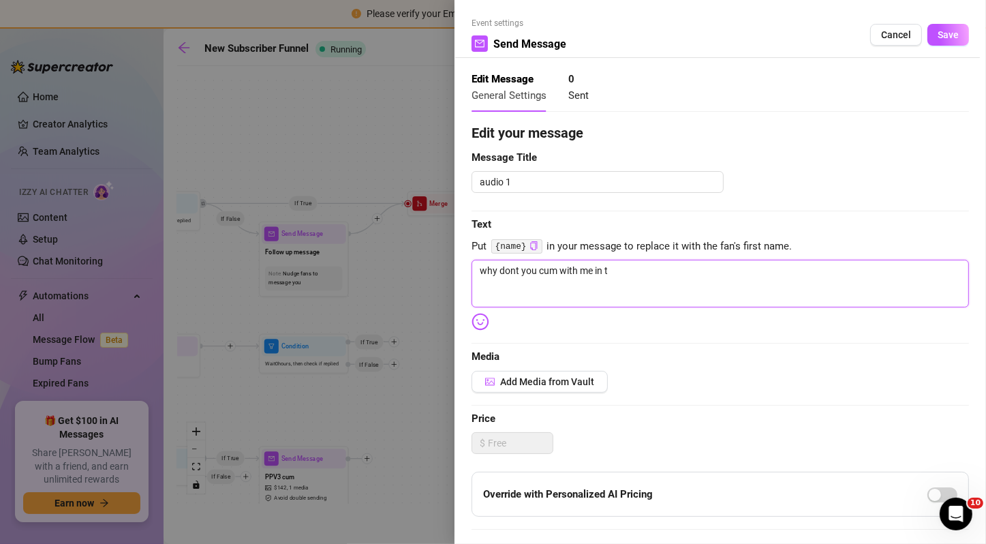
type textarea "why dont you cum with me in th"
type textarea "why dont you cum with me in thi"
type textarea "why dont you cum with me in this"
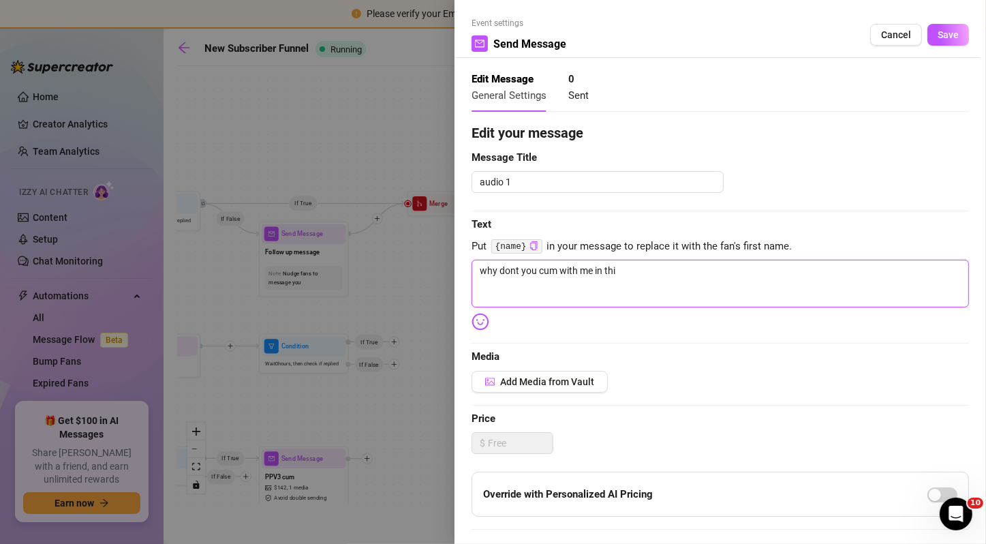
type textarea "why dont you cum with me in this"
type textarea "why dont you cum with me in this a"
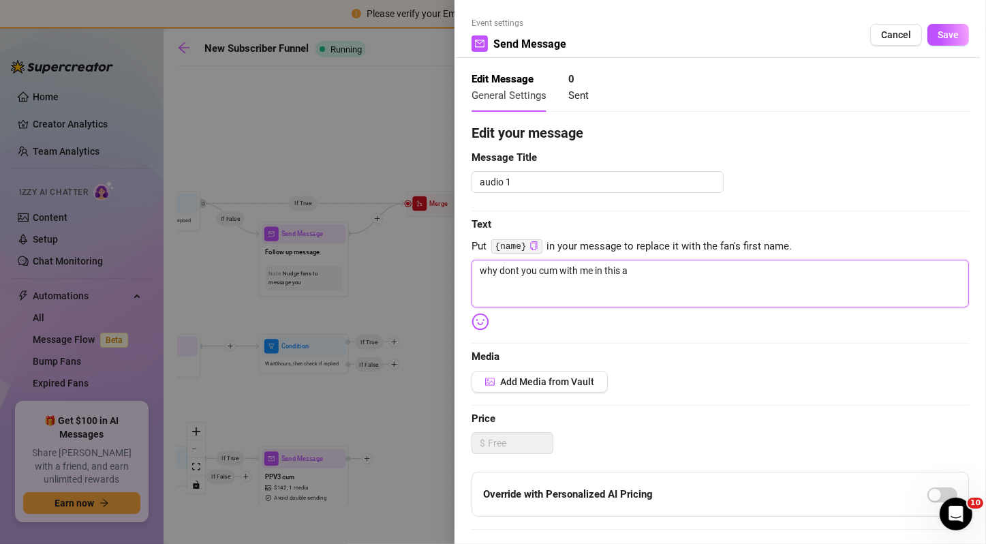
type textarea "why dont you cum with me in this au"
type textarea "why dont you cum with me in this aud"
type textarea "why dont you cum with me in this audi"
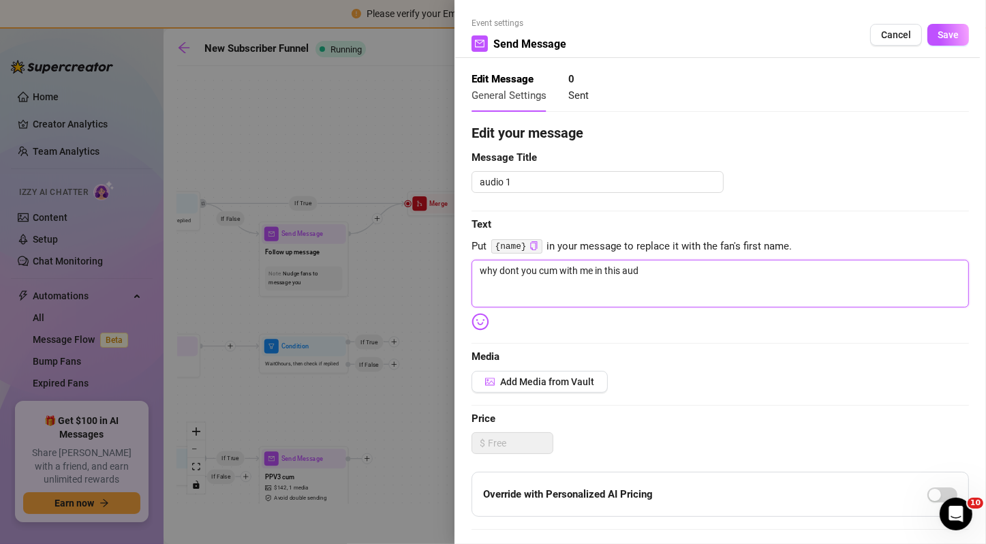
type textarea "why dont you cum with me in this audi"
type textarea "why dont you cum with me in this audio"
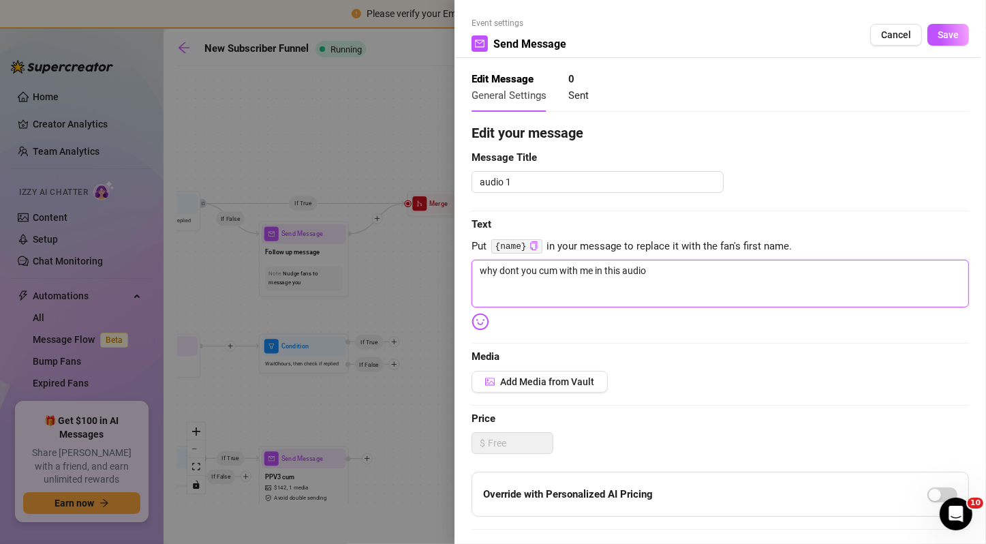
type textarea "why dont you cum with me in this audio t"
type textarea "why dont you cum with me in this audio to"
type textarea "why dont you cum with me in this audio tog"
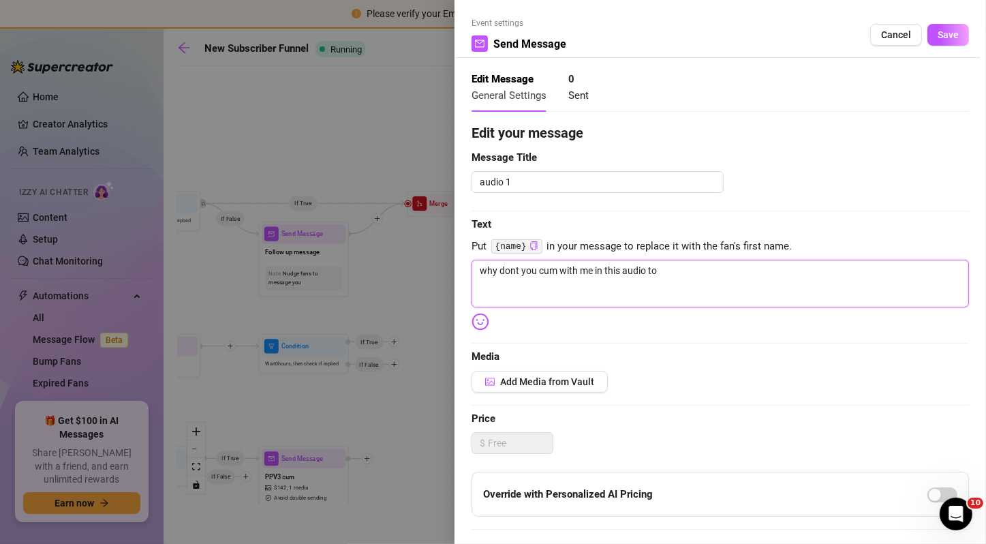
type textarea "why dont you cum with me in this audio tog"
type textarea "why dont you cum with me in this audio to"
type textarea "why dont you cum with me in this audio t"
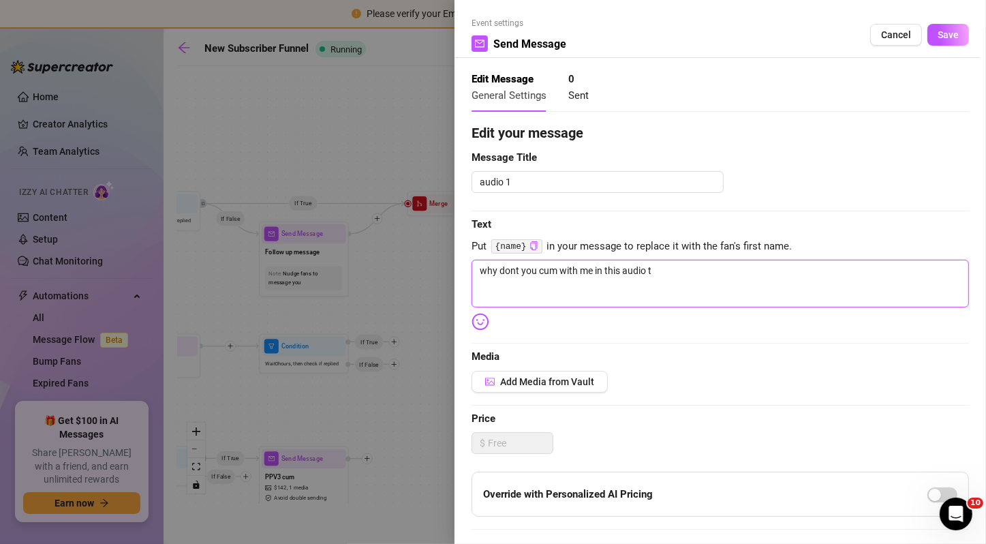
type textarea "why dont you cum with me in this audio"
type textarea "why dont you cum with me in this audio,"
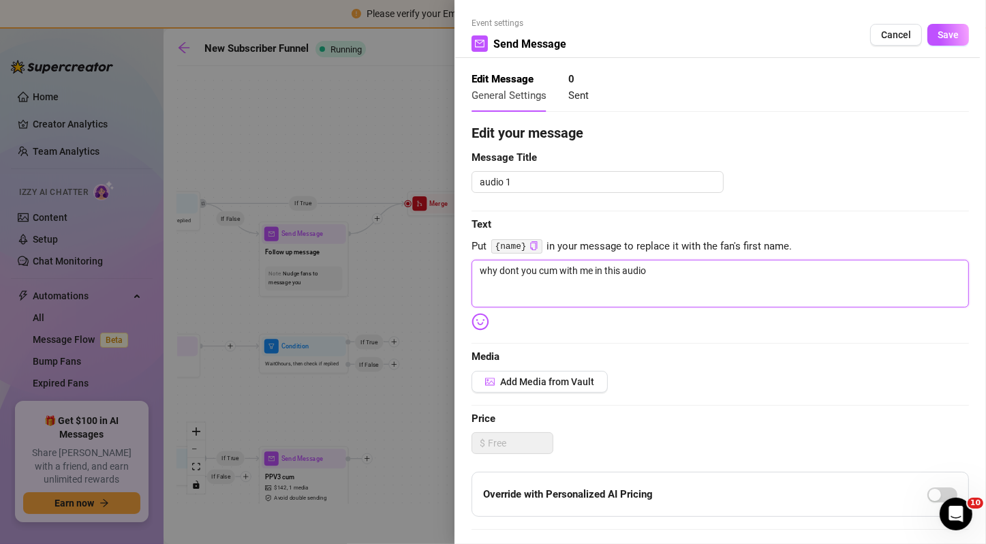
type textarea "why dont you cum with me in this audio,"
type textarea "why dont you cum with me in this audio, i"
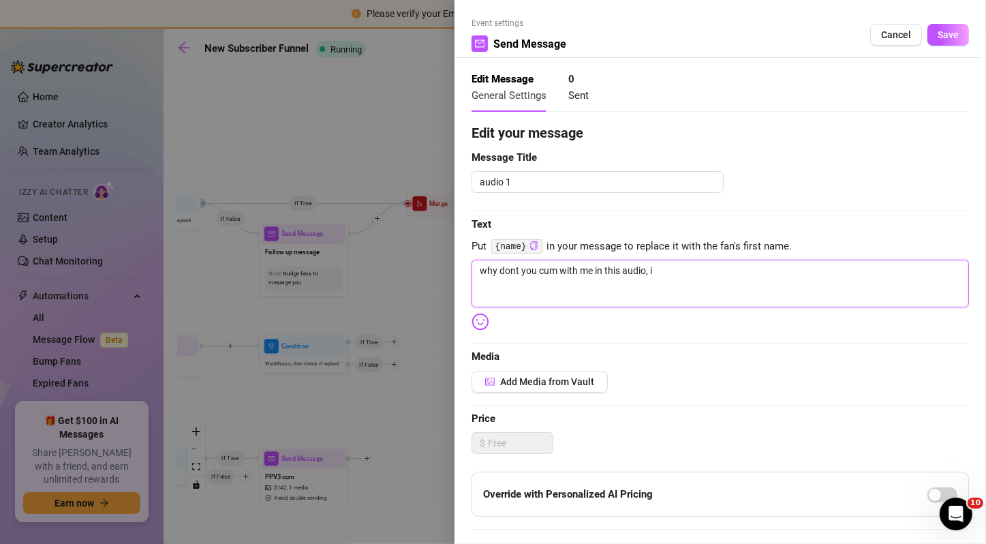
type textarea "why dont you cum with me in this audio, i"
type textarea "why dont you cum with me in this audio, i p"
type textarea "why dont you cum with me in this audio, i pr"
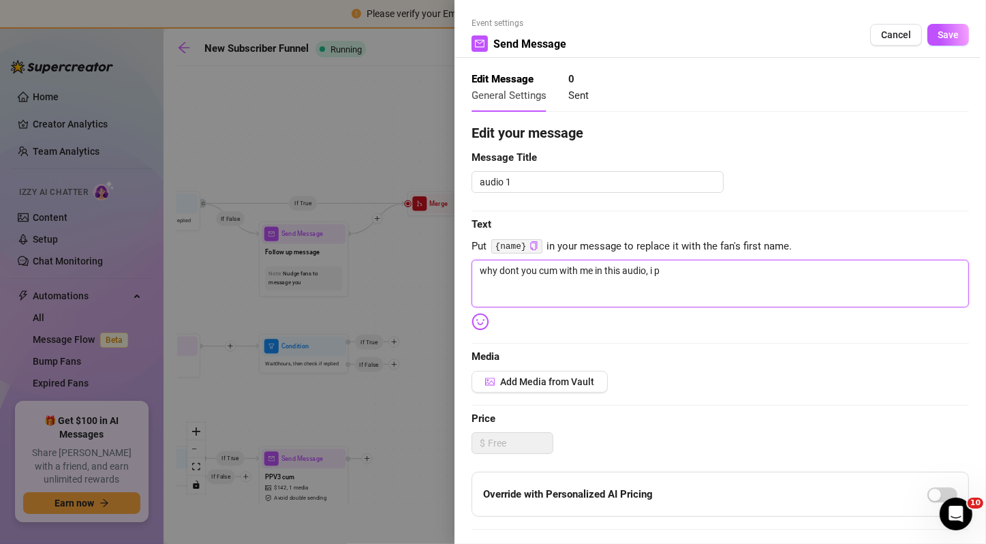
type textarea "why dont you cum with me in this audio, i pr"
type textarea "why dont you cum with me in this audio, i pri"
type textarea "why dont you cum with me in this audio, i pric"
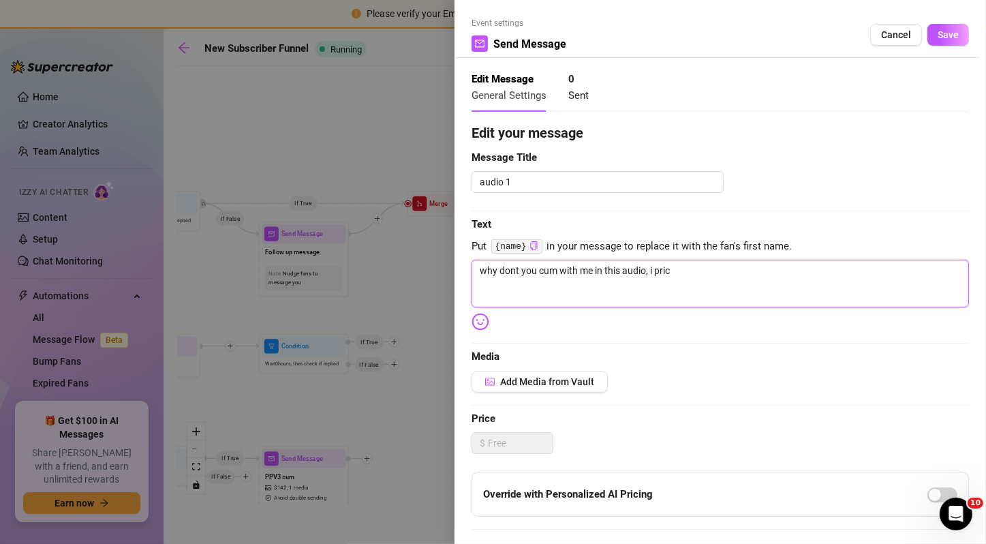
type textarea "why dont you cum with me in this audio, i price"
type textarea "why dont you cum with me in this audio, i priced"
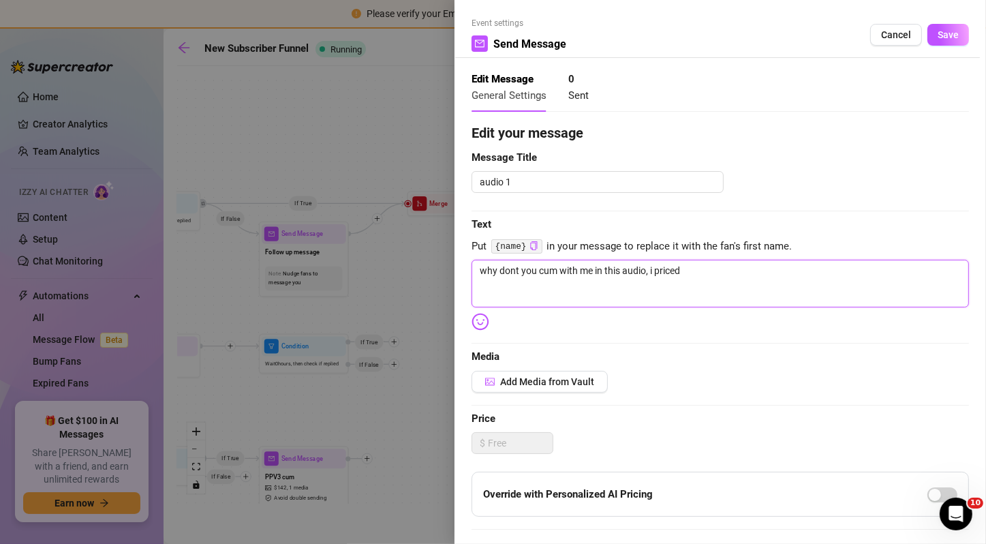
type textarea "why dont you cum with me in this audio, i priced"
type textarea "why dont you cum with me in this audio, i priced i"
type textarea "why dont you cum with me in this audio, i priced it"
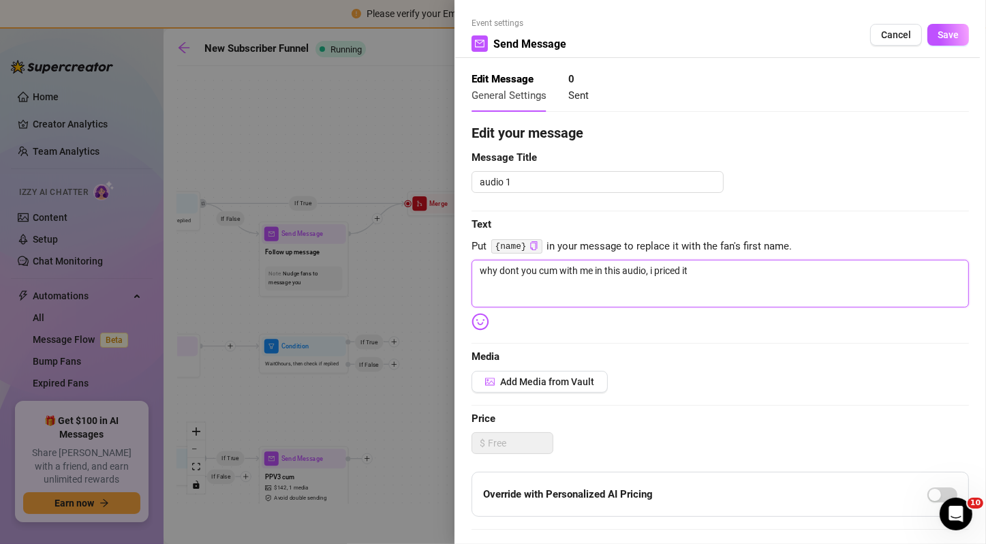
type textarea "why dont you cum with me in this audio, i priced it"
type textarea "why dont you cum with me in this audio, i priced it a"
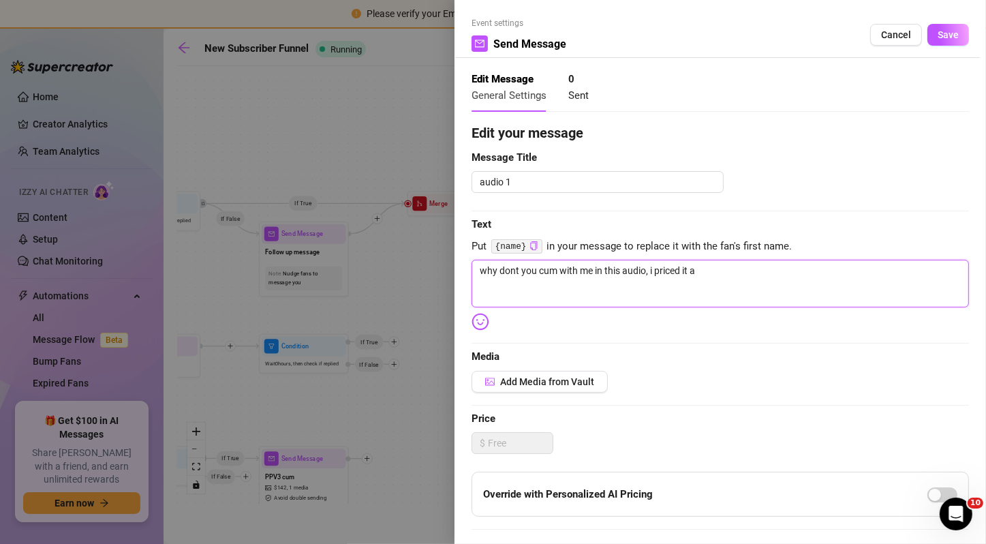
type textarea "why dont you cum with me in this audio, i priced it a"
type textarea "why dont you cum with me in this audio, i priced it a l"
type textarea "why dont you cum with me in this audio, i priced it a li"
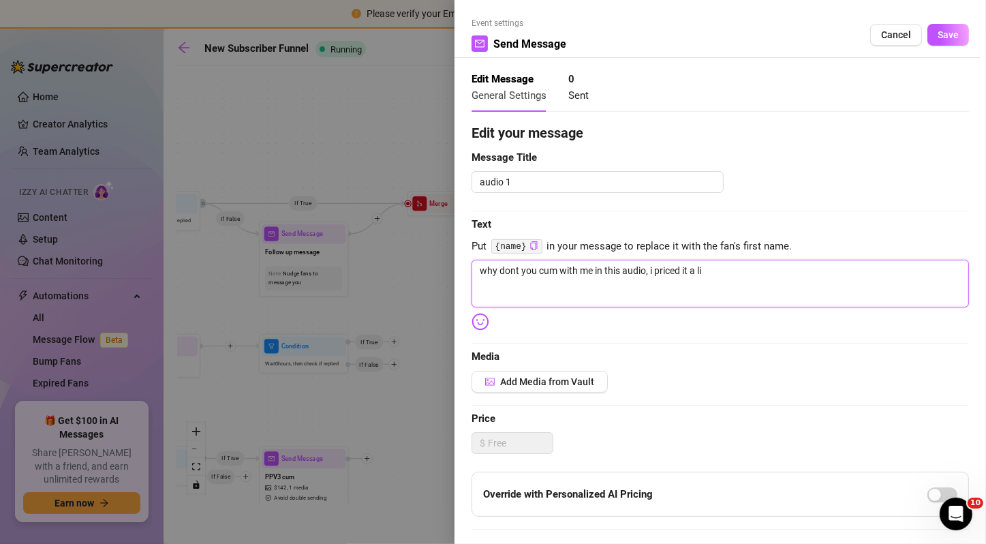
type textarea "why dont you cum with me in this audio, i priced it a lit"
type textarea "why dont you cum with me in this audio, i priced it a litt"
type textarea "why dont you cum with me in this audio, i priced it a littl"
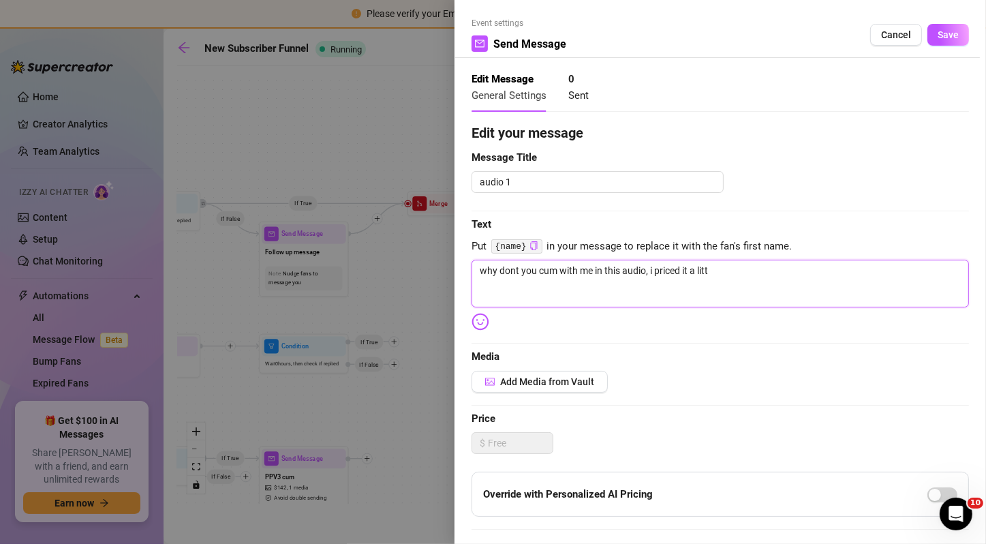
type textarea "why dont you cum with me in this audio, i priced it a littl"
type textarea "why dont you cum with me in this audio, i priced it a little"
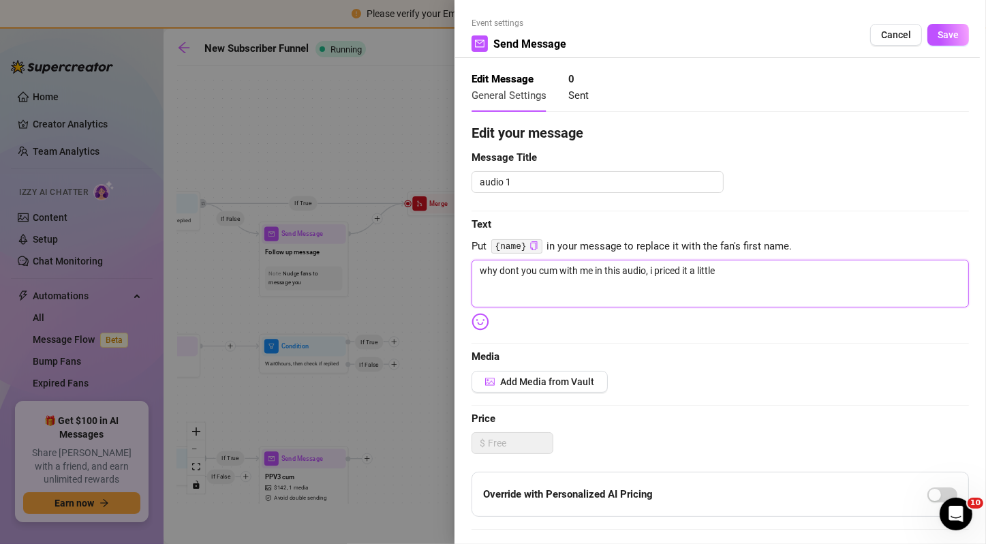
type textarea "why dont you cum with me in this audio, i priced it a little l"
type textarea "why dont you cum with me in this audio, i priced it a little lo"
type textarea "why dont you cum with me in this audio, i priced it a little low"
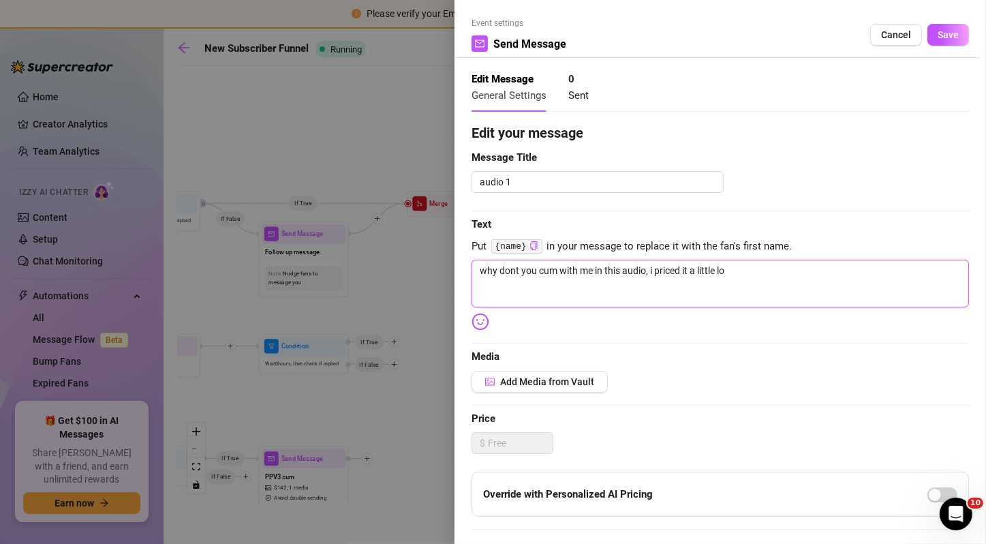
type textarea "why dont you cum with me in this audio, i priced it a little low"
type textarea "why dont you cum with me in this audio, i priced it a little [PERSON_NAME]"
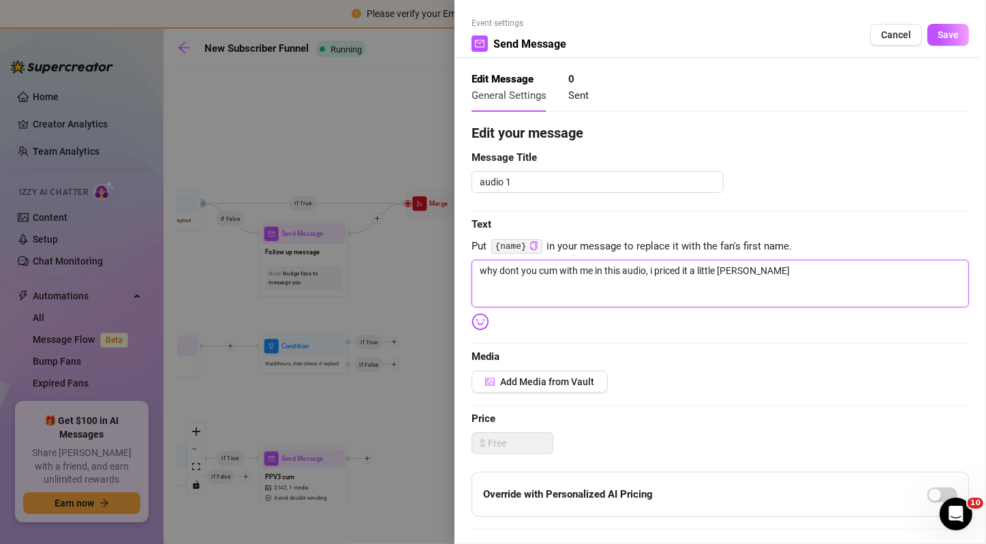
type textarea "why dont you cum with me in this audio, i priced it a little [PERSON_NAME]"
type textarea "why dont you cum with me in this audio, i priced it a little lower"
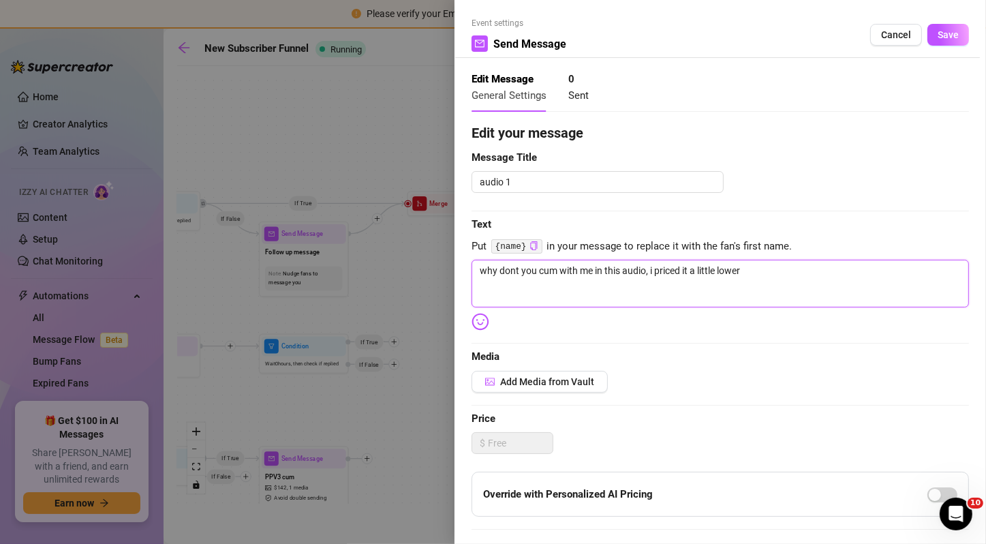
type textarea "why dont you cum with me in this audio, i priced it a little lower"
type textarea "why dont you cum with me in this audio, i priced it a little lower b"
type textarea "why dont you cum with me in this audio, i priced it a little lower be"
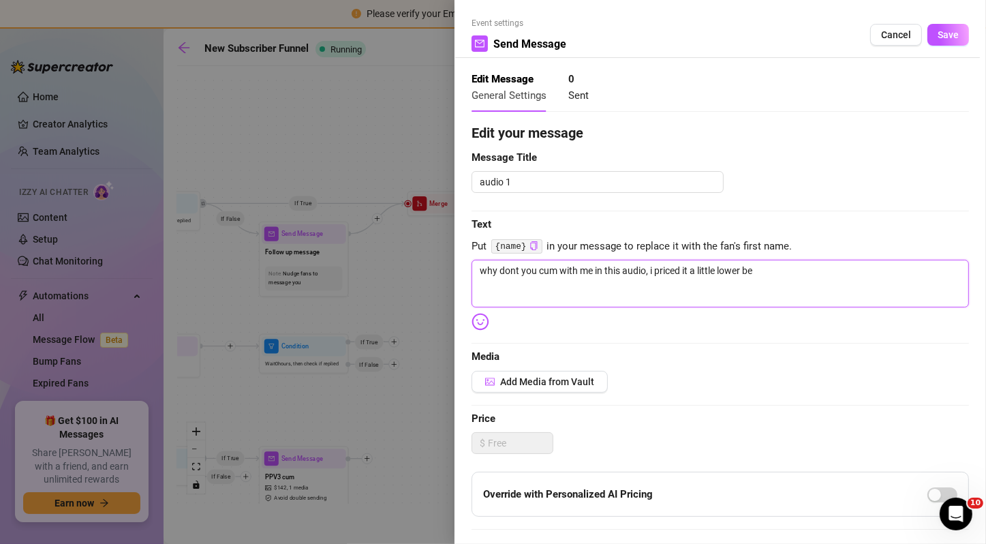
type textarea "why dont you cum with me in this audio, i priced it a little lower bec"
type textarea "why dont you cum with me in this audio, i priced it a little lower beca"
type textarea "why dont you cum with me in this audio, i priced it a little lower becau"
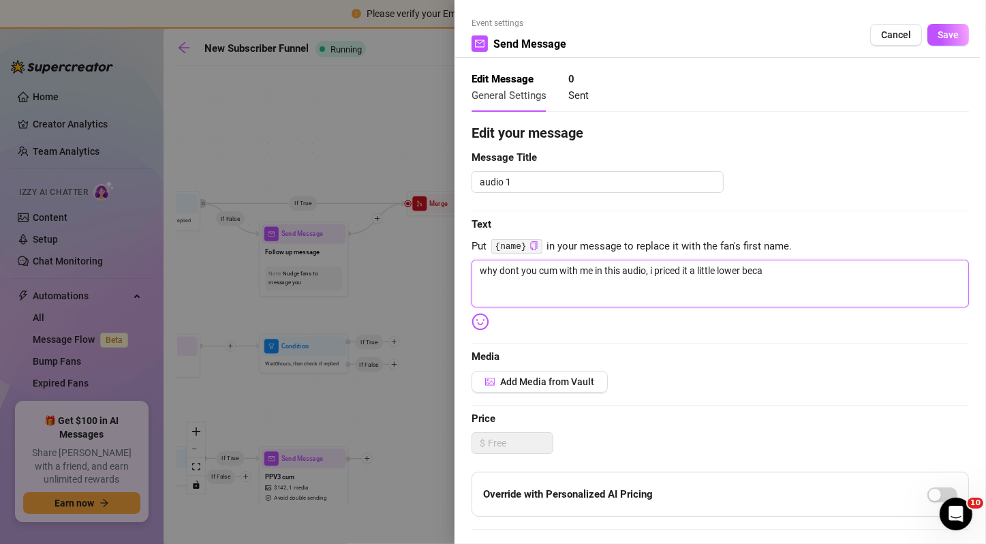
type textarea "why dont you cum with me in this audio, i priced it a little lower becau"
type textarea "why dont you cum with me in this audio, i priced it a little lower becaus"
type textarea "why dont you cum with me in this audio, i priced it a little lower because"
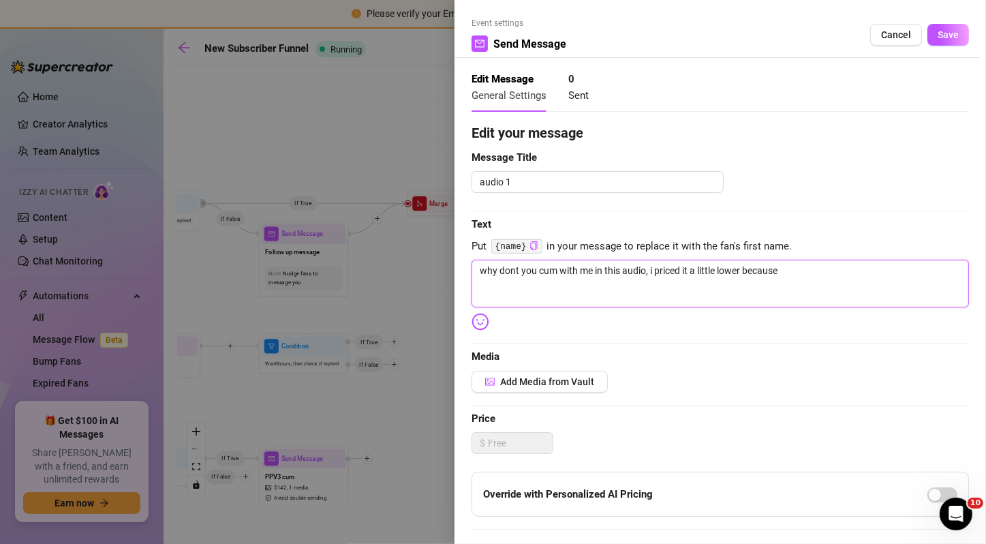
type textarea "why dont you cum with me in this audio, i priced it a little lower because i"
type textarea "why dont you cum with me in this audio, i priced it a little lower because i j"
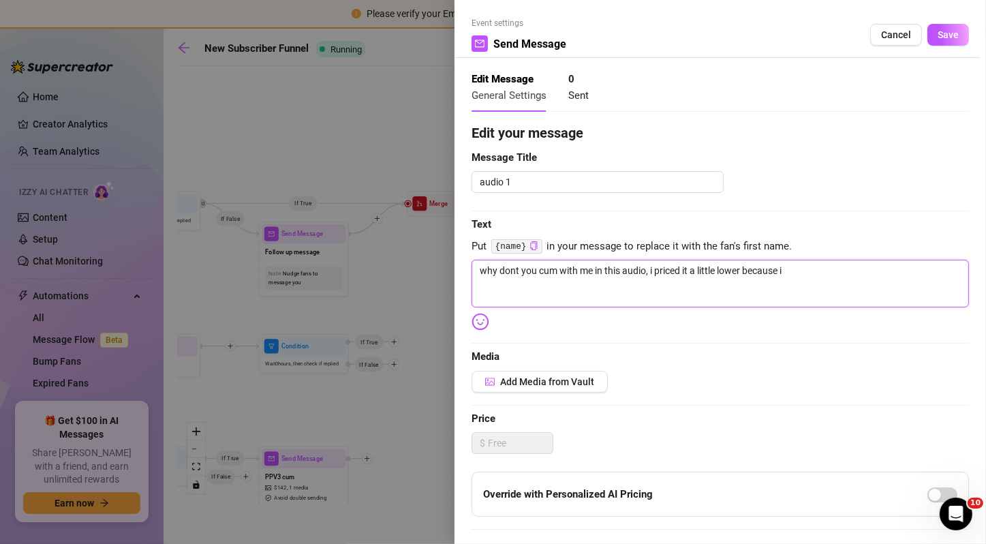
type textarea "why dont you cum with me in this audio, i priced it a little lower because i j"
type textarea "why dont you cum with me in this audio, i priced it a little lower because i ju"
type textarea "why dont you cum with me in this audio, i priced it a little lower because i jus"
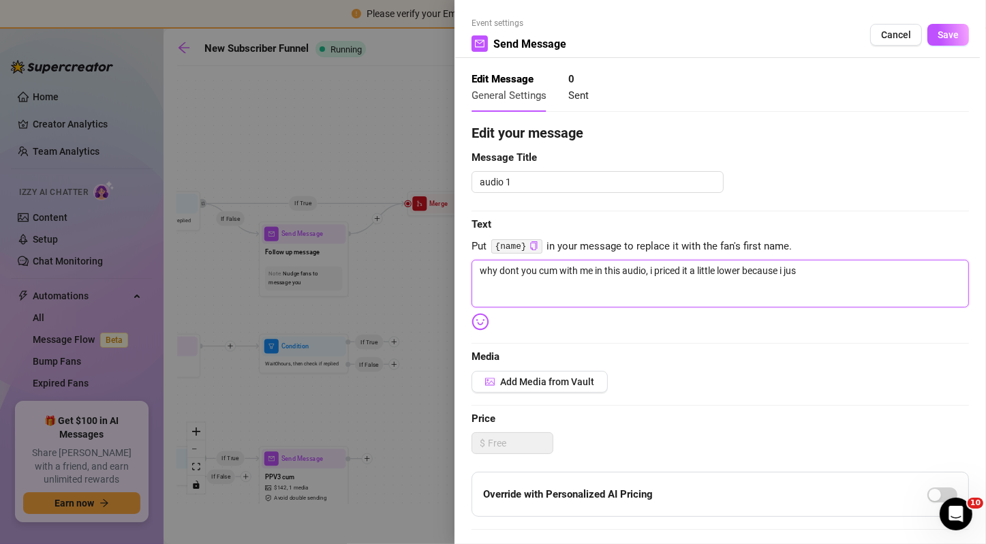
type textarea "why dont you cum with me in this audio, i priced it a little lower because i ju…"
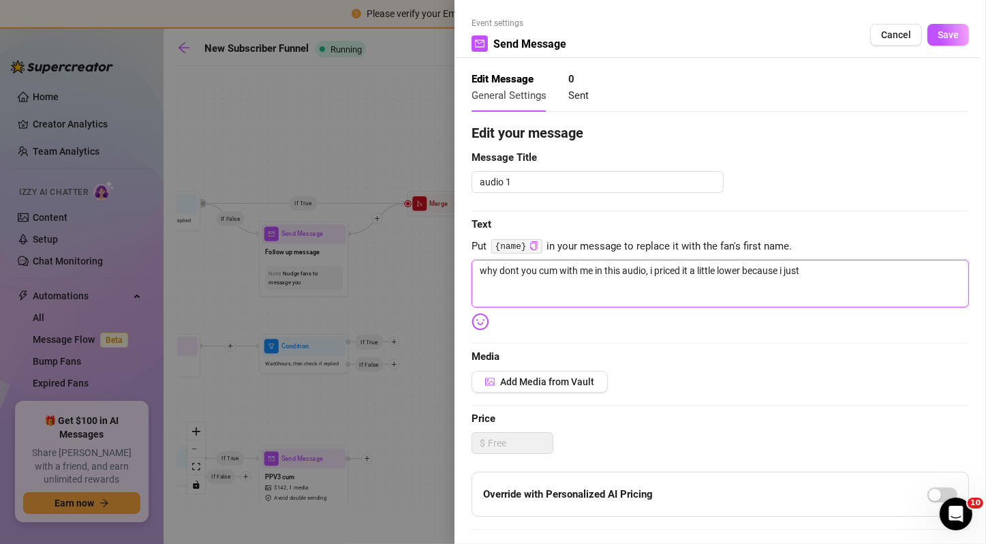
type textarea "why dont you cum with me in this audio, i priced it a little lower because i ju…"
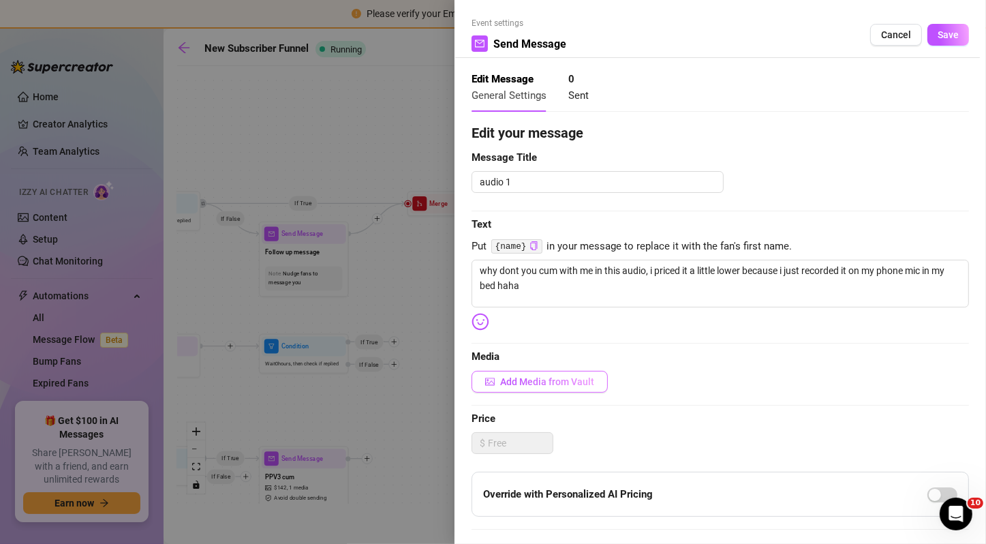
click at [538, 376] on span "Add Media from Vault" at bounding box center [547, 381] width 94 height 11
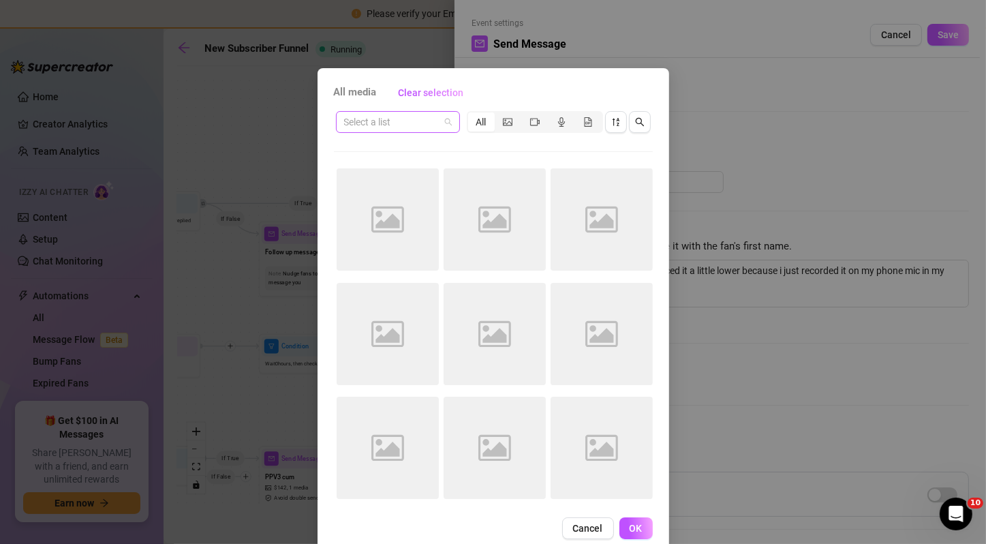
click at [429, 117] on input "search" at bounding box center [391, 122] width 95 height 20
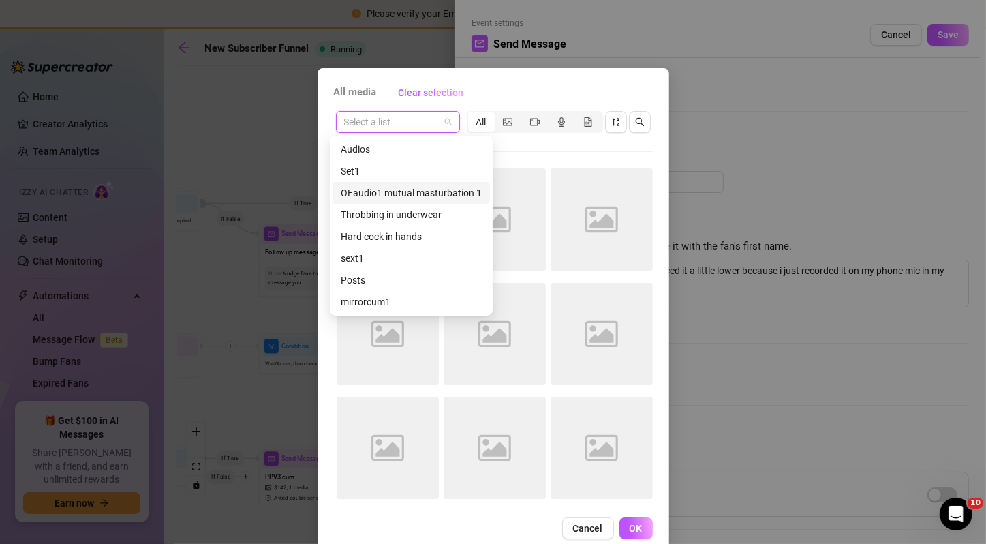
click at [425, 196] on div "OFaudio1 mutual masturbation 1" at bounding box center [411, 192] width 141 height 15
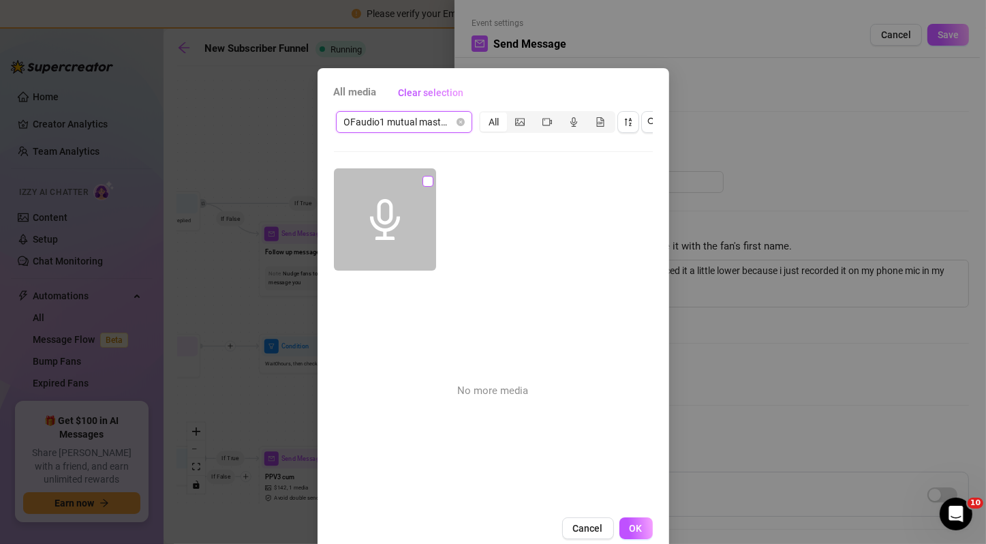
click at [422, 177] on input "checkbox" at bounding box center [427, 181] width 11 height 11
click at [632, 534] on span "OK" at bounding box center [636, 528] width 13 height 11
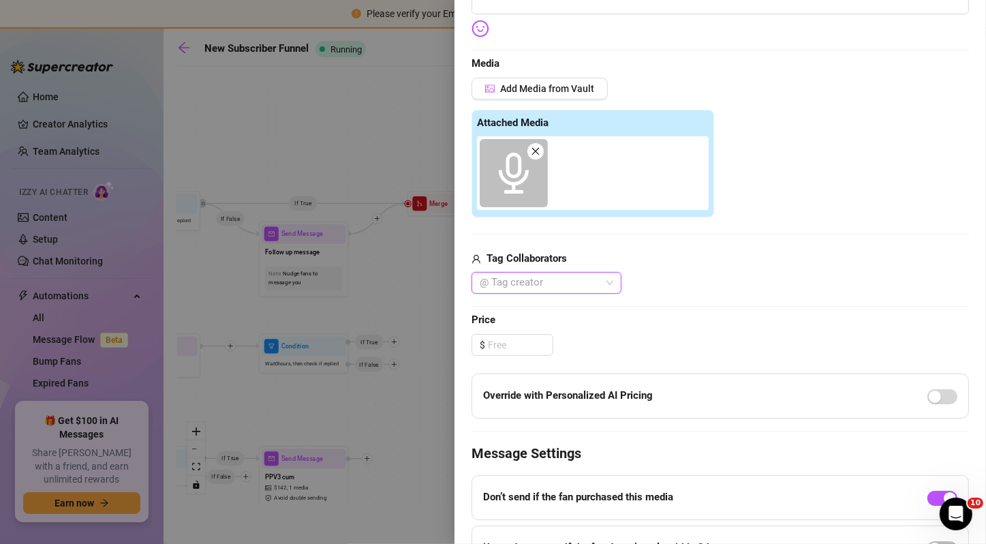
click at [649, 319] on span "Price" at bounding box center [720, 320] width 497 height 16
click at [531, 335] on input at bounding box center [520, 345] width 65 height 20
click at [547, 335] on span "Increase Value" at bounding box center [545, 341] width 15 height 12
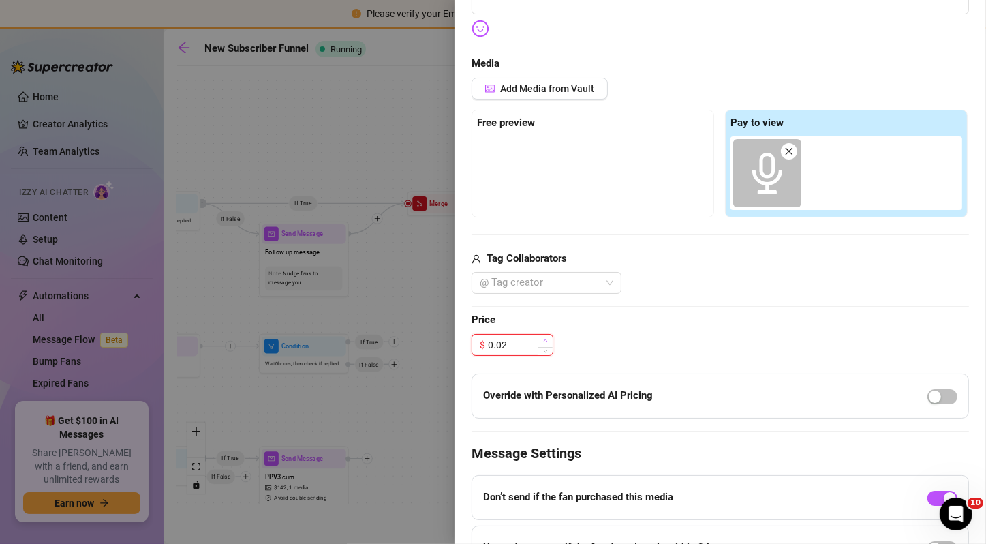
click at [547, 335] on span "Increase Value" at bounding box center [545, 341] width 15 height 12
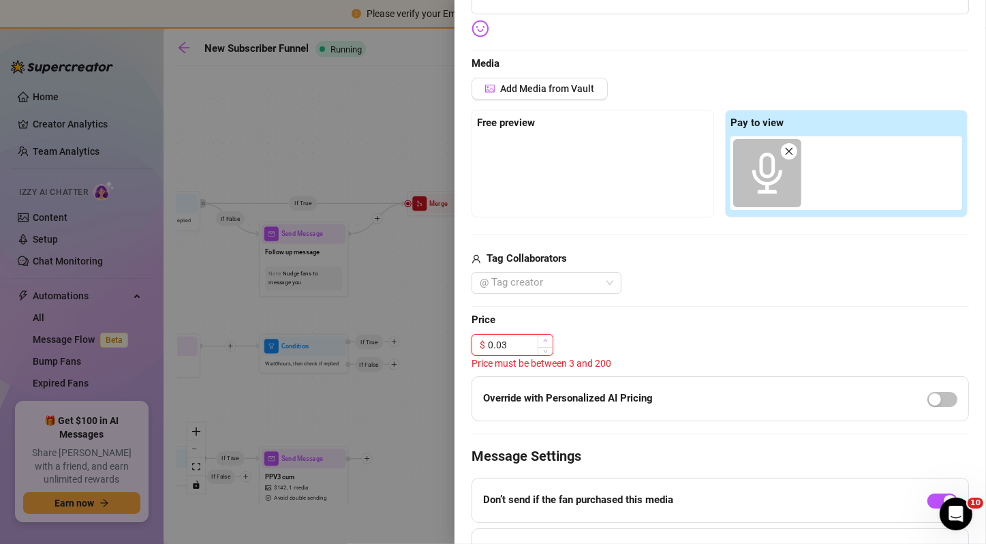
click at [547, 335] on span "Increase Value" at bounding box center [545, 341] width 15 height 12
click at [506, 338] on input "0.05" at bounding box center [520, 345] width 65 height 20
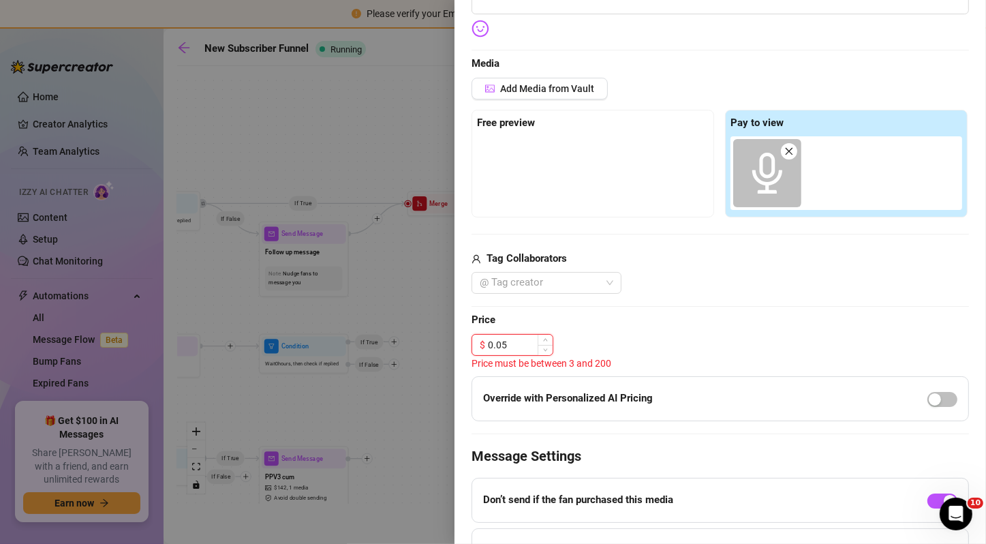
click at [506, 338] on input "0.05" at bounding box center [520, 345] width 65 height 20
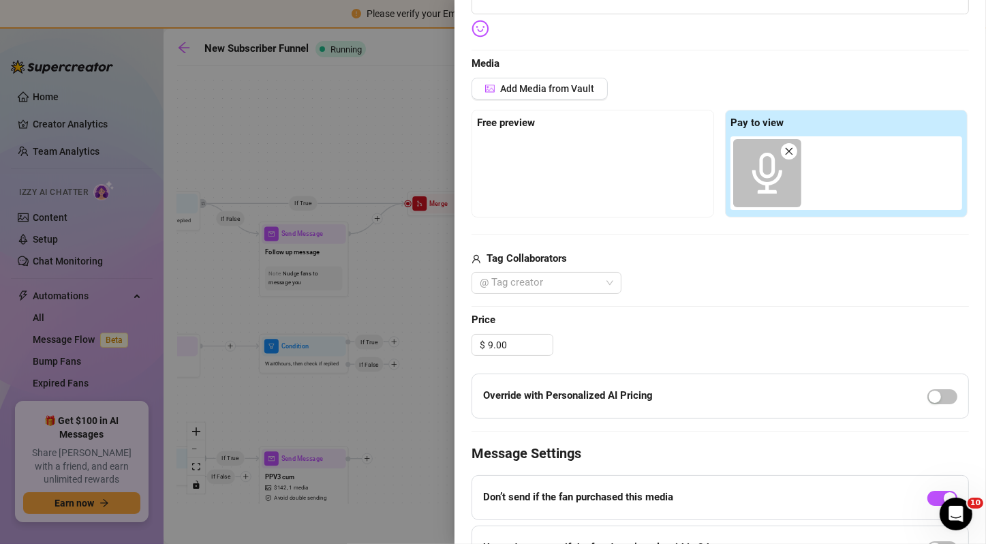
click at [668, 316] on span "Price" at bounding box center [720, 320] width 497 height 16
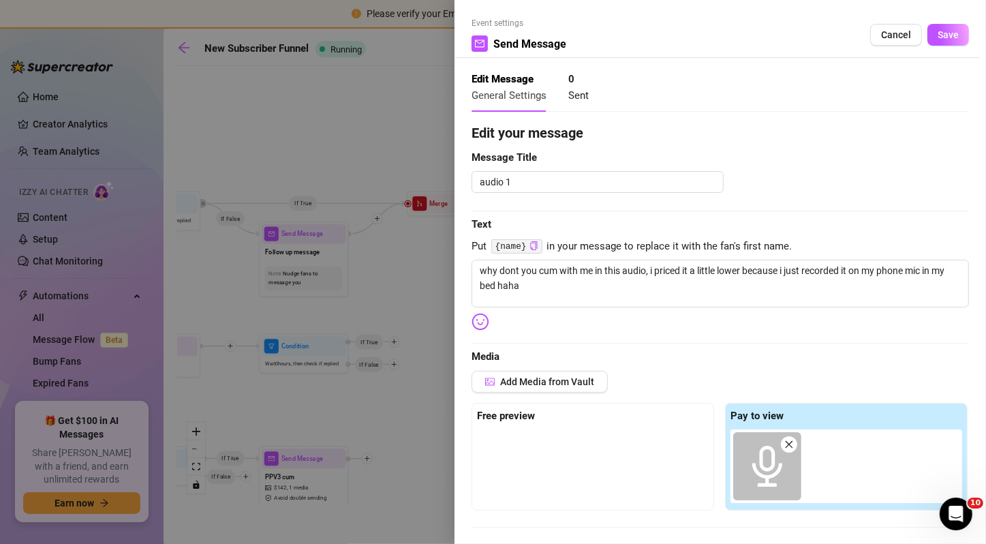
scroll to position [0, 0]
click at [941, 36] on span "Save" at bounding box center [948, 34] width 21 height 11
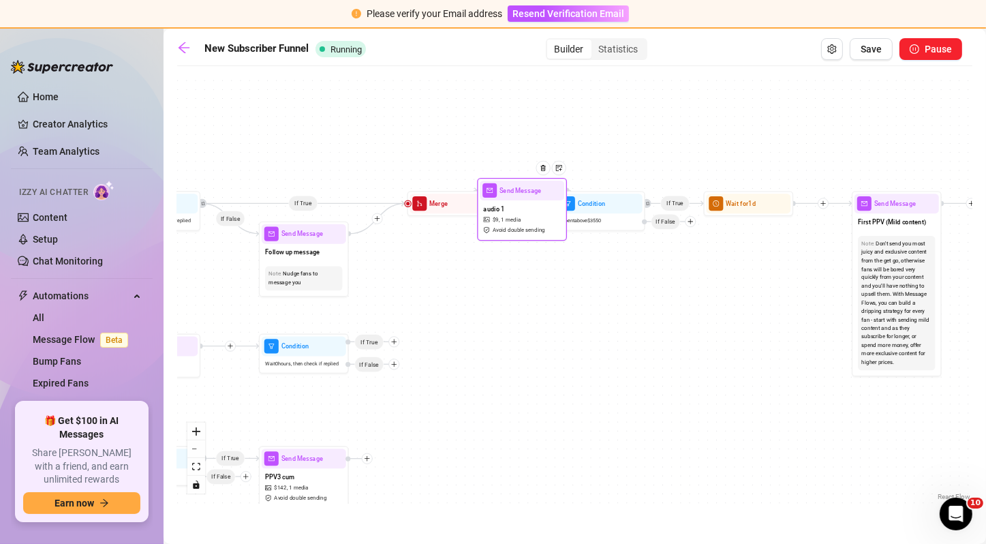
drag, startPoint x: 518, startPoint y: 371, endPoint x: 521, endPoint y: 217, distance: 153.3
click at [521, 217] on div "audio 1 $ 9 , 1 media Avoid double sending" at bounding box center [522, 218] width 84 height 37
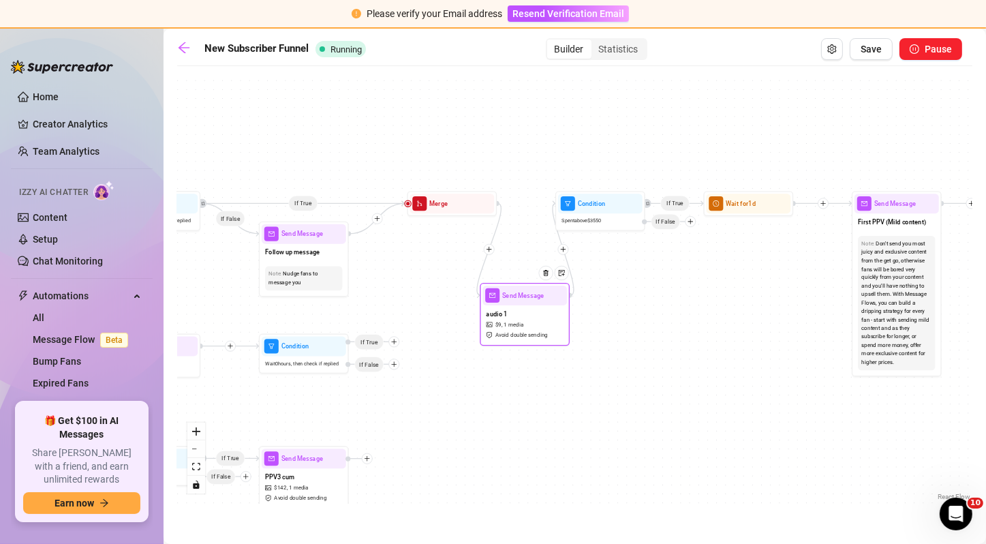
drag, startPoint x: 526, startPoint y: 213, endPoint x: 529, endPoint y: 318, distance: 104.3
click at [529, 318] on div "audio 1 $ 9 , 1 media Avoid double sending" at bounding box center [524, 323] width 84 height 37
click at [559, 372] on div "If False If True If False If True If True If True If True If True If False If T…" at bounding box center [574, 288] width 795 height 431
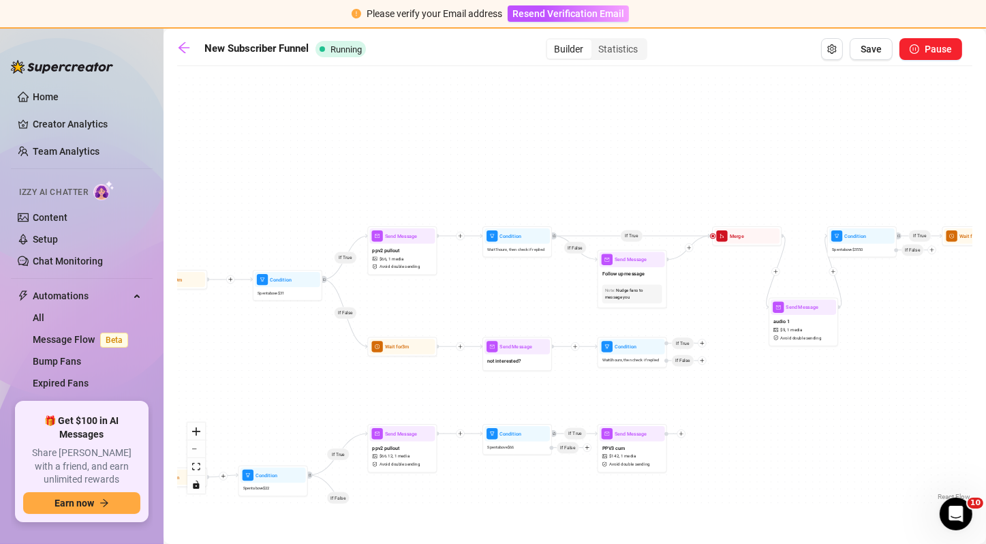
drag, startPoint x: 408, startPoint y: 414, endPoint x: 703, endPoint y: 403, distance: 295.3
click at [703, 403] on div "If False If True If False If True If True If True If True If True If False If T…" at bounding box center [574, 288] width 795 height 431
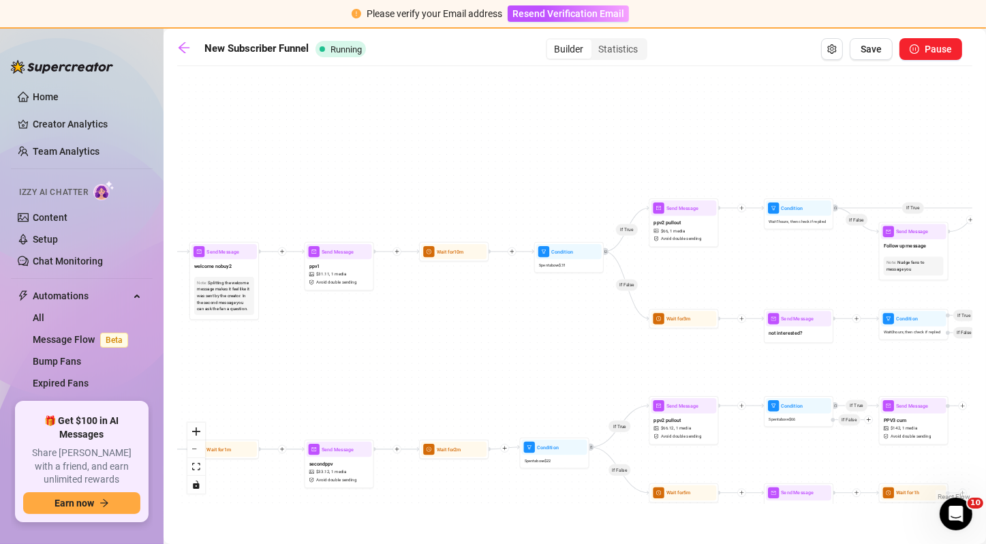
drag, startPoint x: 431, startPoint y: 403, endPoint x: 713, endPoint y: 377, distance: 284.0
click at [713, 377] on div "If False If True If False If True If True If True If True If True If False If T…" at bounding box center [574, 288] width 795 height 431
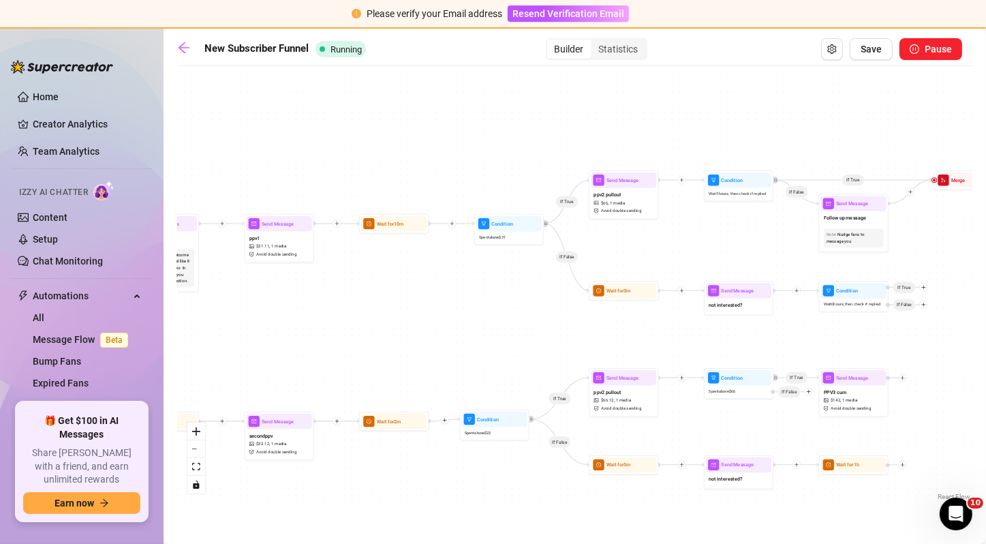
drag, startPoint x: 540, startPoint y: 363, endPoint x: 391, endPoint y: 298, distance: 162.7
click at [391, 298] on div "If False If True If False If True If True If True If True If True If False If T…" at bounding box center [574, 288] width 795 height 431
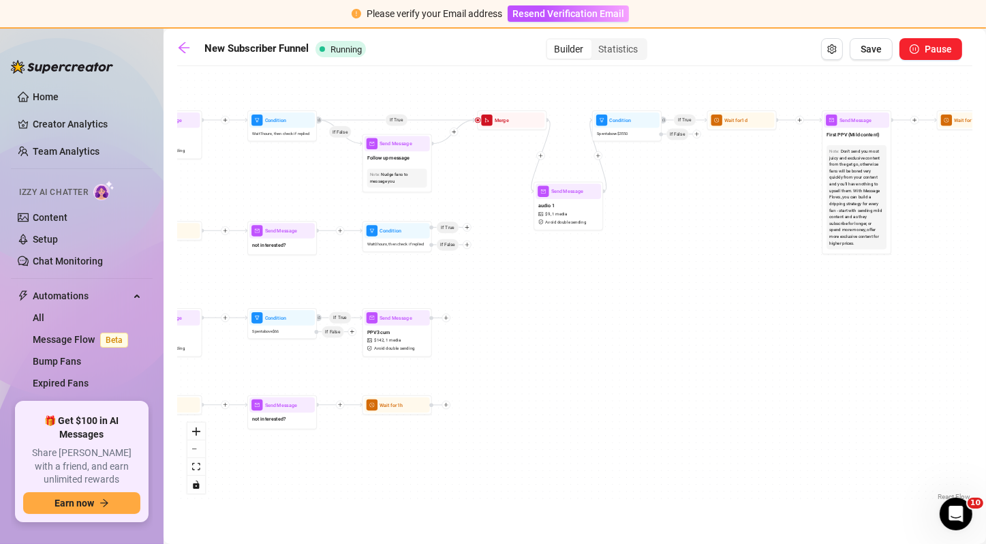
drag, startPoint x: 750, startPoint y: 311, endPoint x: 376, endPoint y: 289, distance: 374.1
click at [376, 289] on div "If False If True If False If True If True If True If True If True If False If T…" at bounding box center [574, 288] width 795 height 431
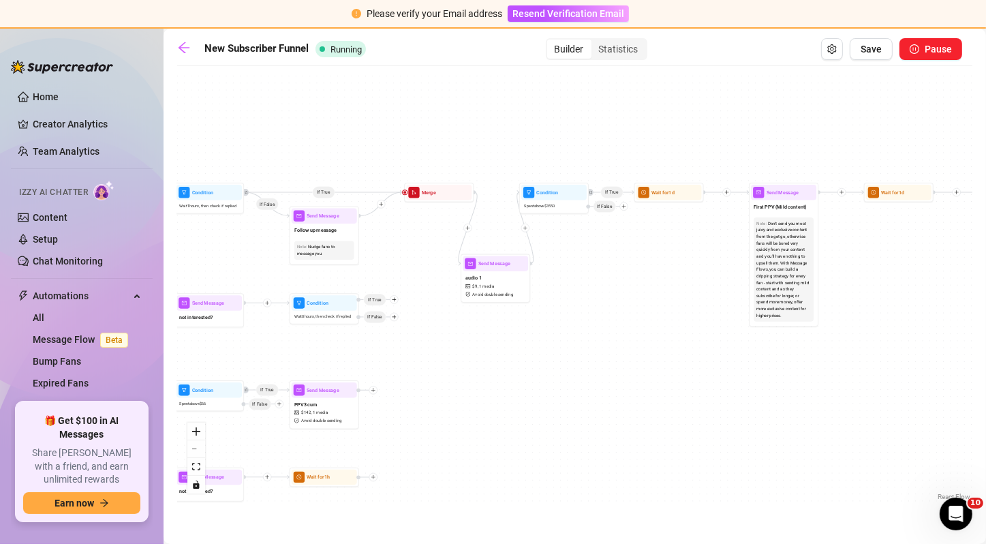
drag, startPoint x: 652, startPoint y: 236, endPoint x: 584, endPoint y: 305, distance: 97.3
click at [584, 305] on div "If False If True If False If True If True If True If True If True If False If T…" at bounding box center [574, 288] width 795 height 431
drag, startPoint x: 501, startPoint y: 288, endPoint x: 499, endPoint y: 277, distance: 11.1
click at [499, 277] on div "audio 1 $ 9 , 1 media Avoid double sending" at bounding box center [493, 276] width 65 height 29
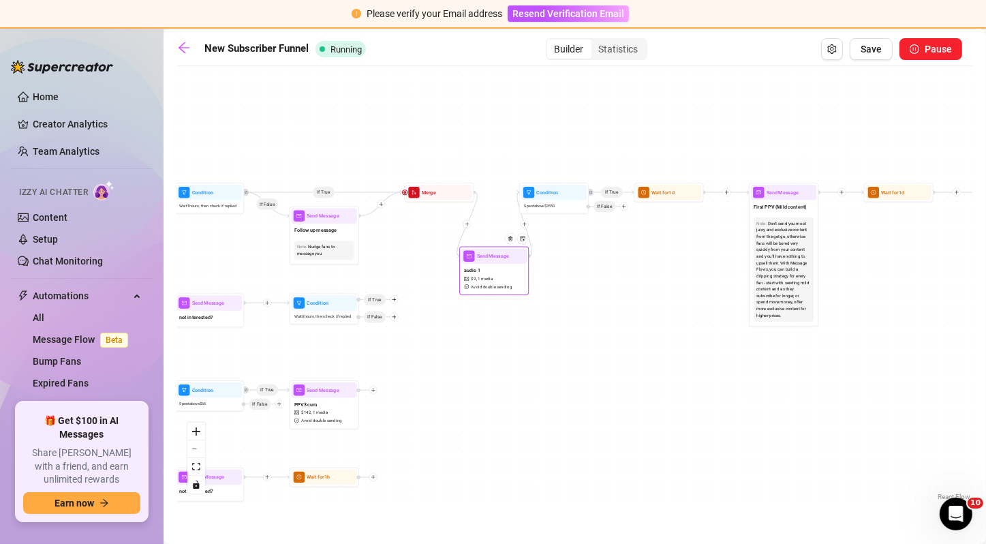
click at [499, 279] on div "audio 1 $ 9 , 1 media Avoid double sending" at bounding box center [493, 278] width 65 height 29
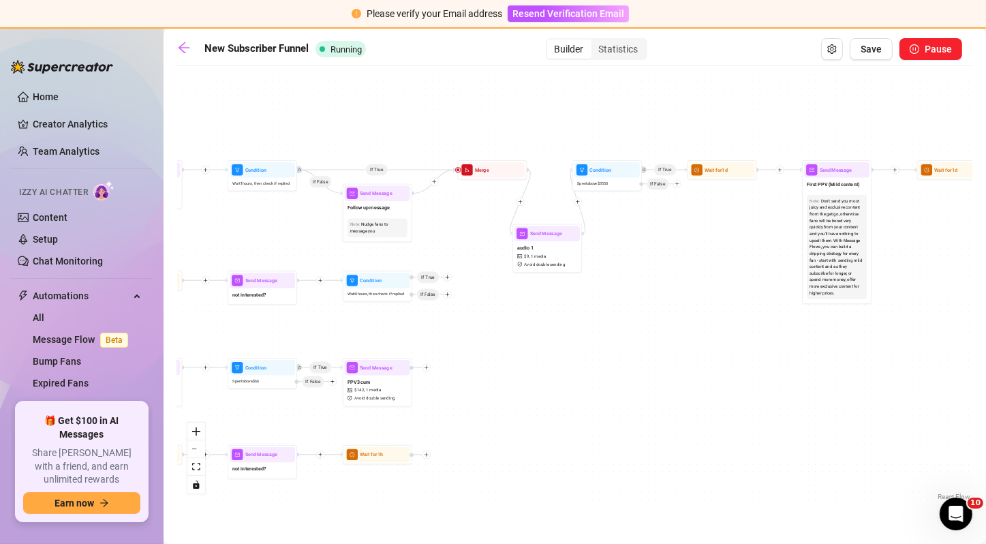
drag, startPoint x: 492, startPoint y: 328, endPoint x: 540, endPoint y: 303, distance: 54.6
click at [540, 303] on div "If False If True If False If True If True If True If True If True If False If T…" at bounding box center [574, 288] width 795 height 431
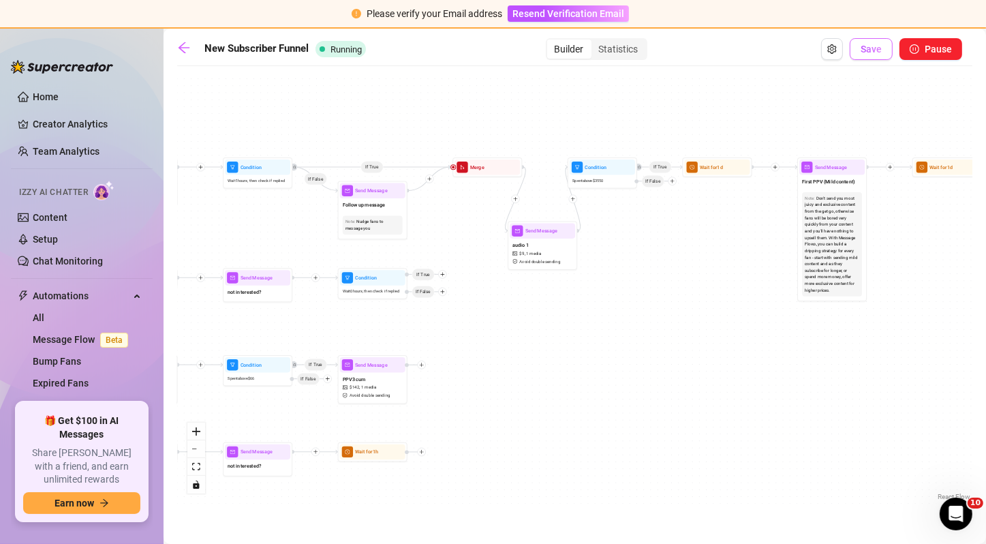
click at [877, 55] on button "Save" at bounding box center [871, 49] width 43 height 22
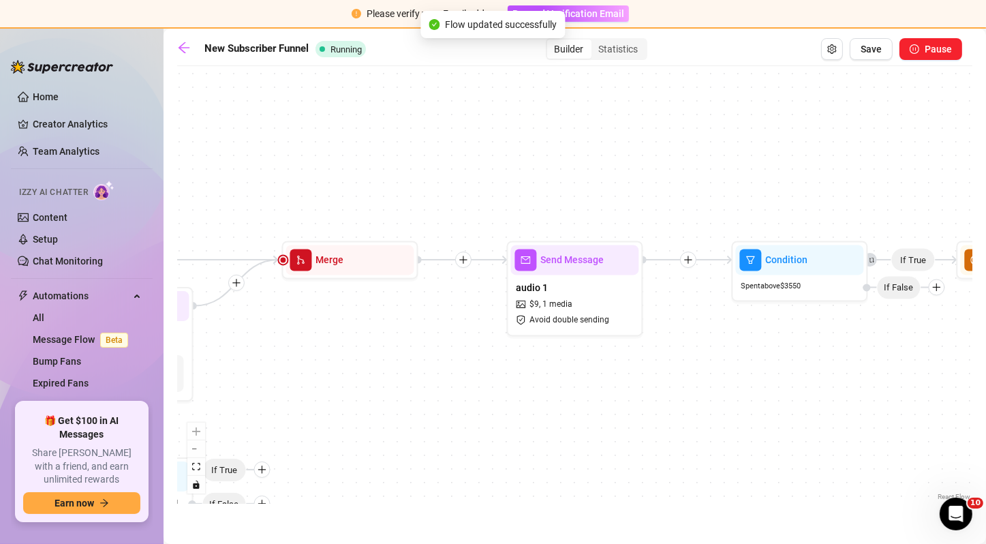
scroll to position [0, 2080]
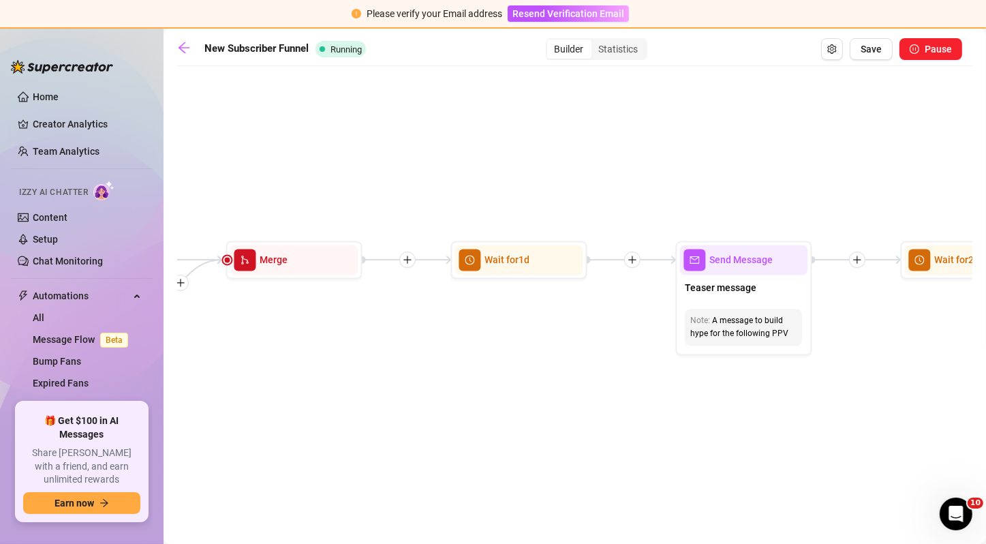
drag, startPoint x: 381, startPoint y: 196, endPoint x: 633, endPoint y: 194, distance: 252.1
click at [633, 194] on div "If True If False If True If False If True If False If True If True If False If …" at bounding box center [574, 288] width 795 height 431
